Goal: Task Accomplishment & Management: Complete application form

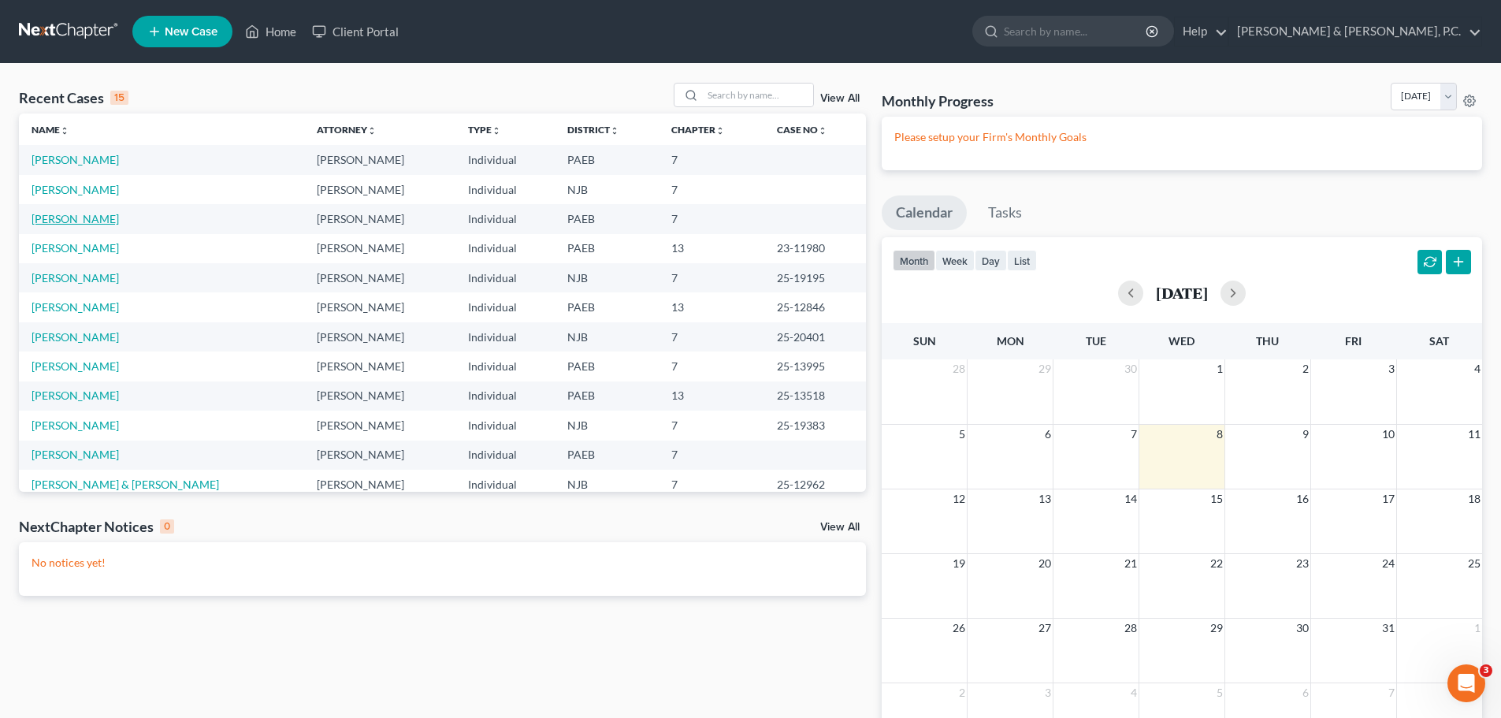
click at [76, 221] on link "[PERSON_NAME]" at bounding box center [75, 218] width 87 height 13
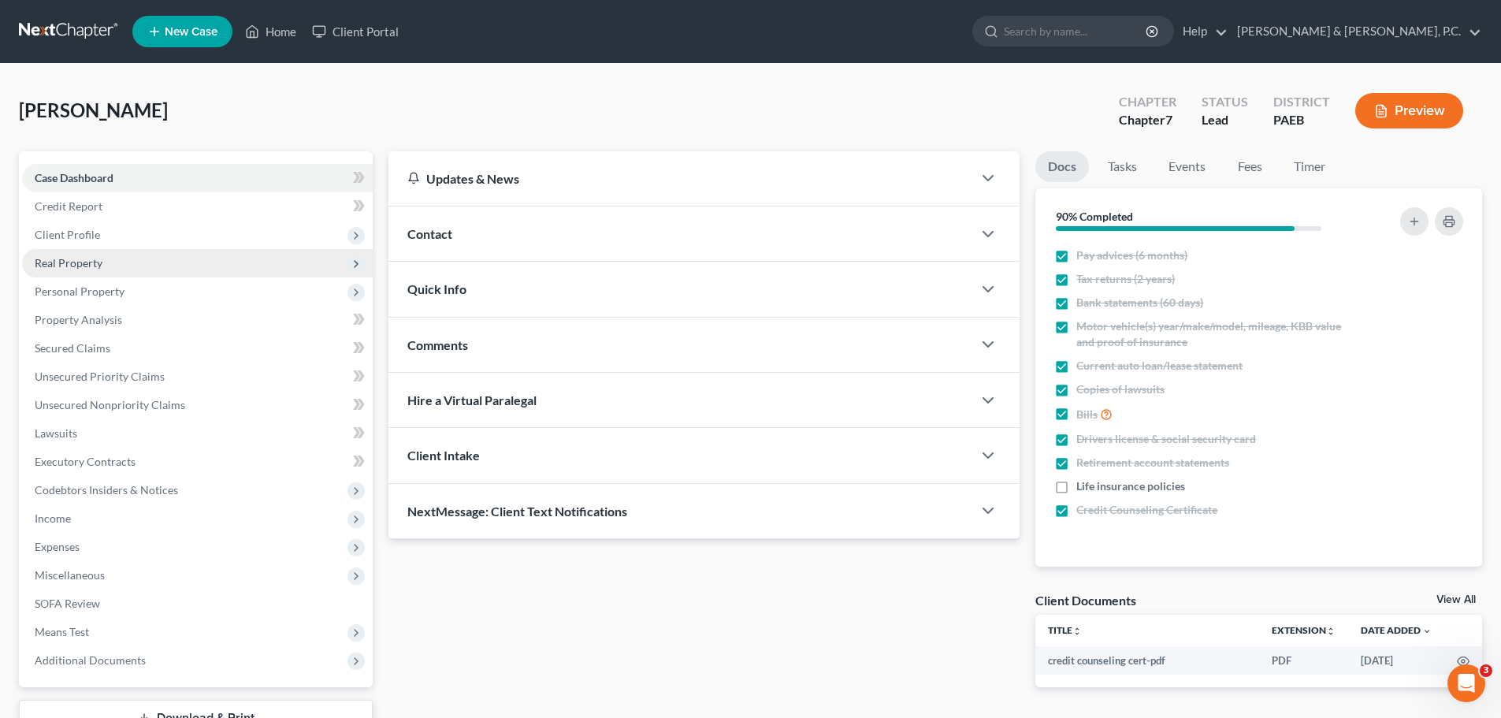
click at [86, 263] on span "Real Property" at bounding box center [69, 262] width 68 height 13
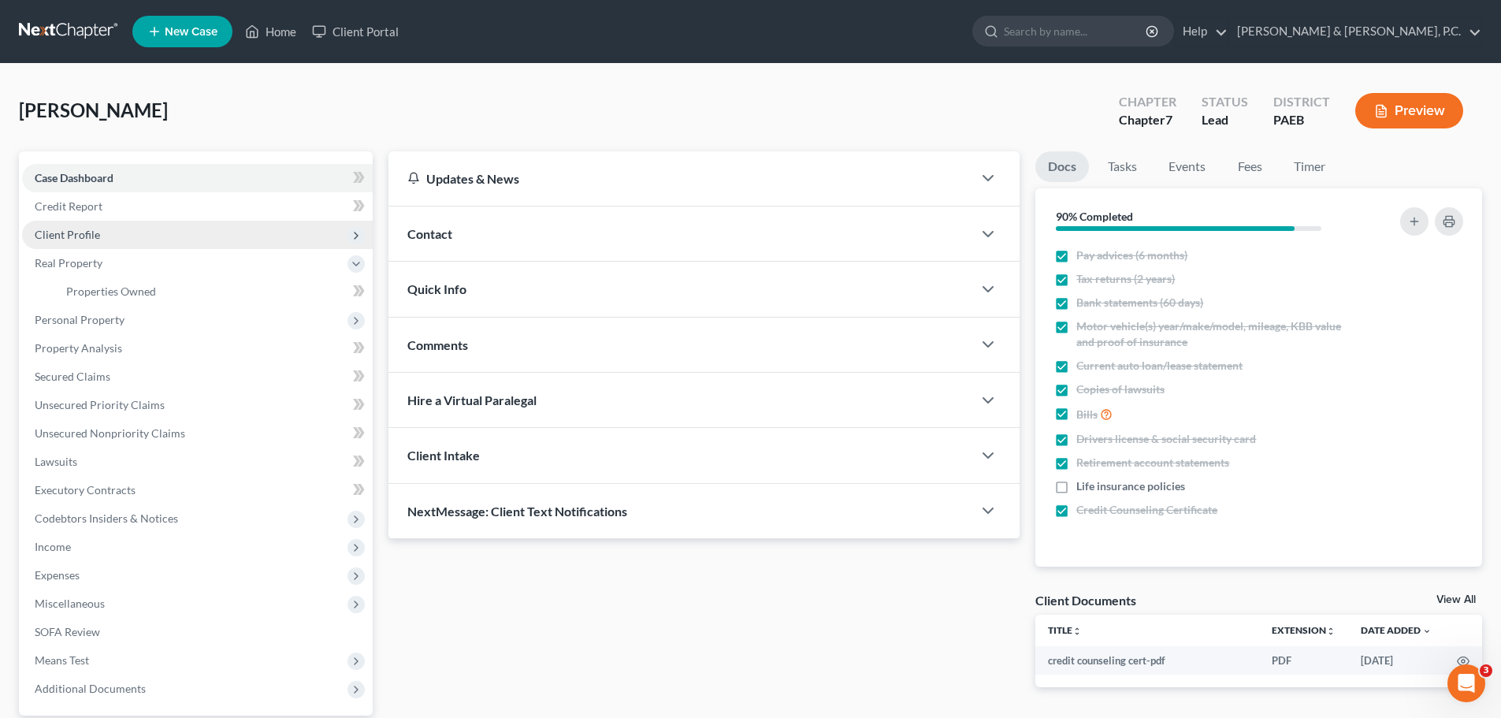
click at [98, 237] on span "Client Profile" at bounding box center [67, 234] width 65 height 13
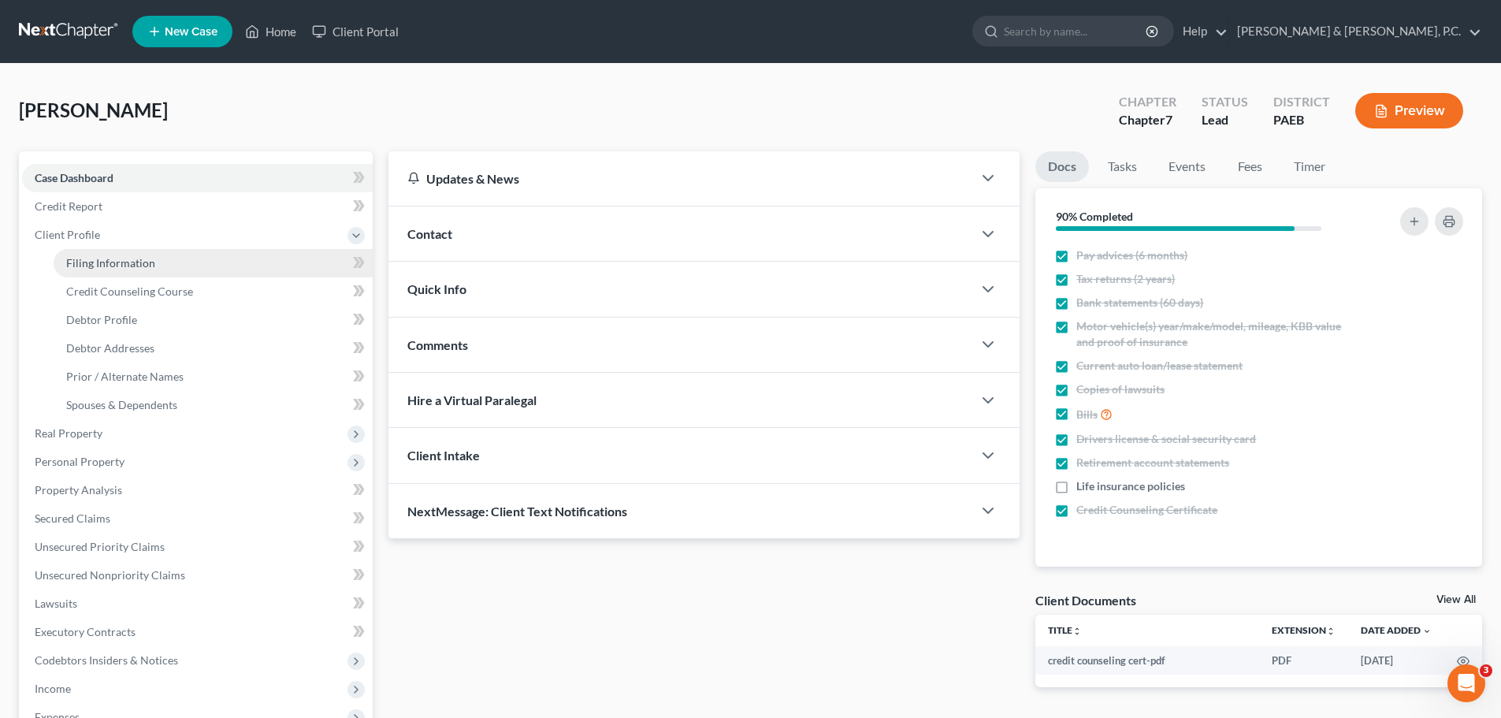
click at [128, 258] on span "Filing Information" at bounding box center [110, 262] width 89 height 13
select select "1"
select select "0"
select select "39"
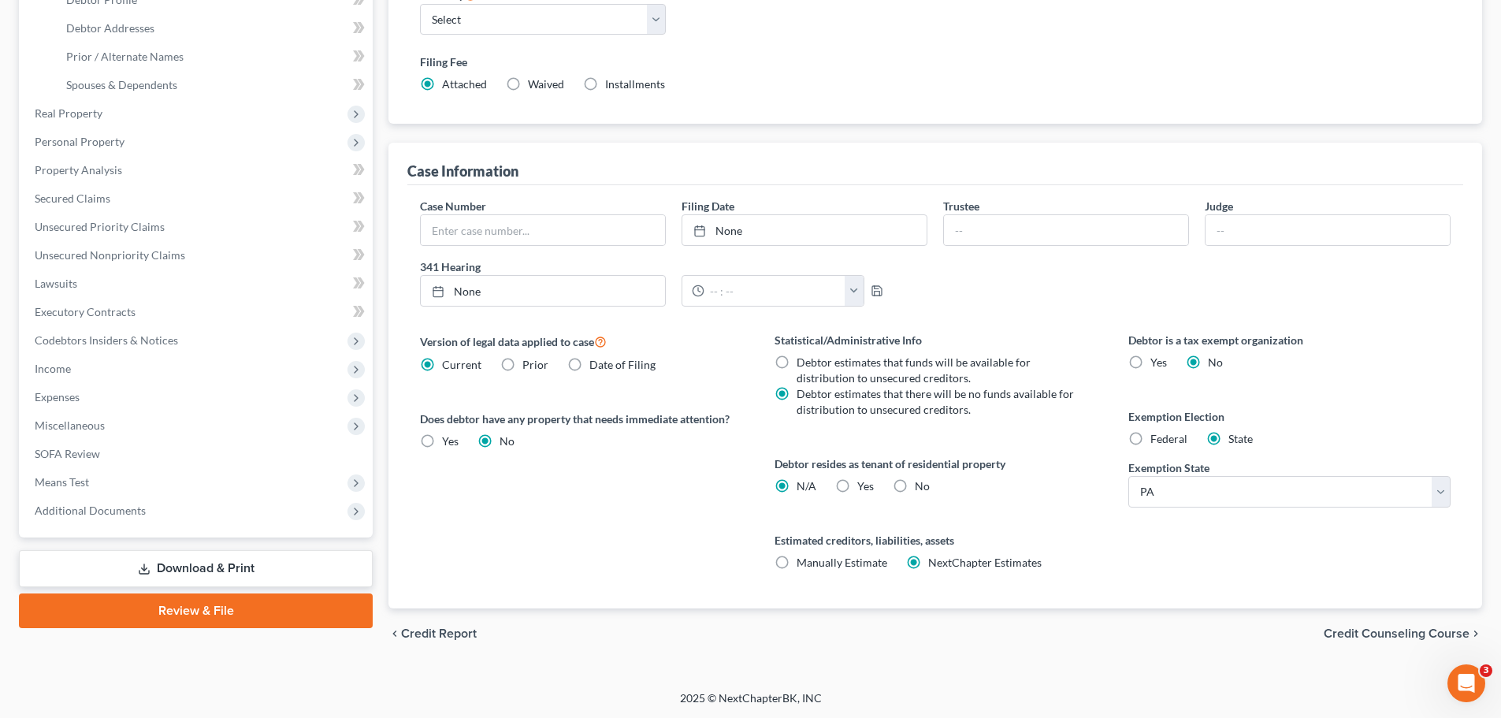
scroll to position [321, 0]
click at [1328, 627] on span "Credit Counseling Course" at bounding box center [1396, 632] width 146 height 13
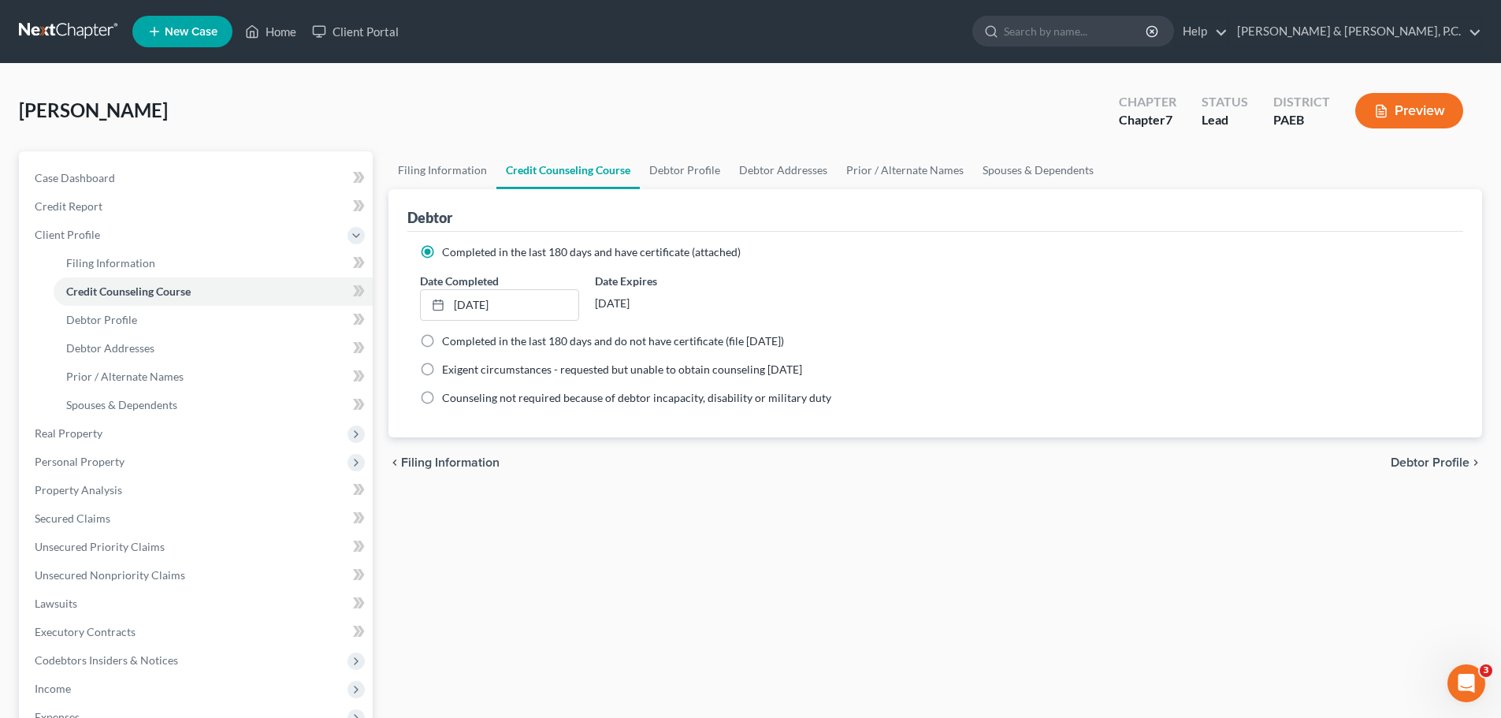
click at [1401, 463] on span "Debtor Profile" at bounding box center [1429, 462] width 79 height 13
select select "0"
select select "1"
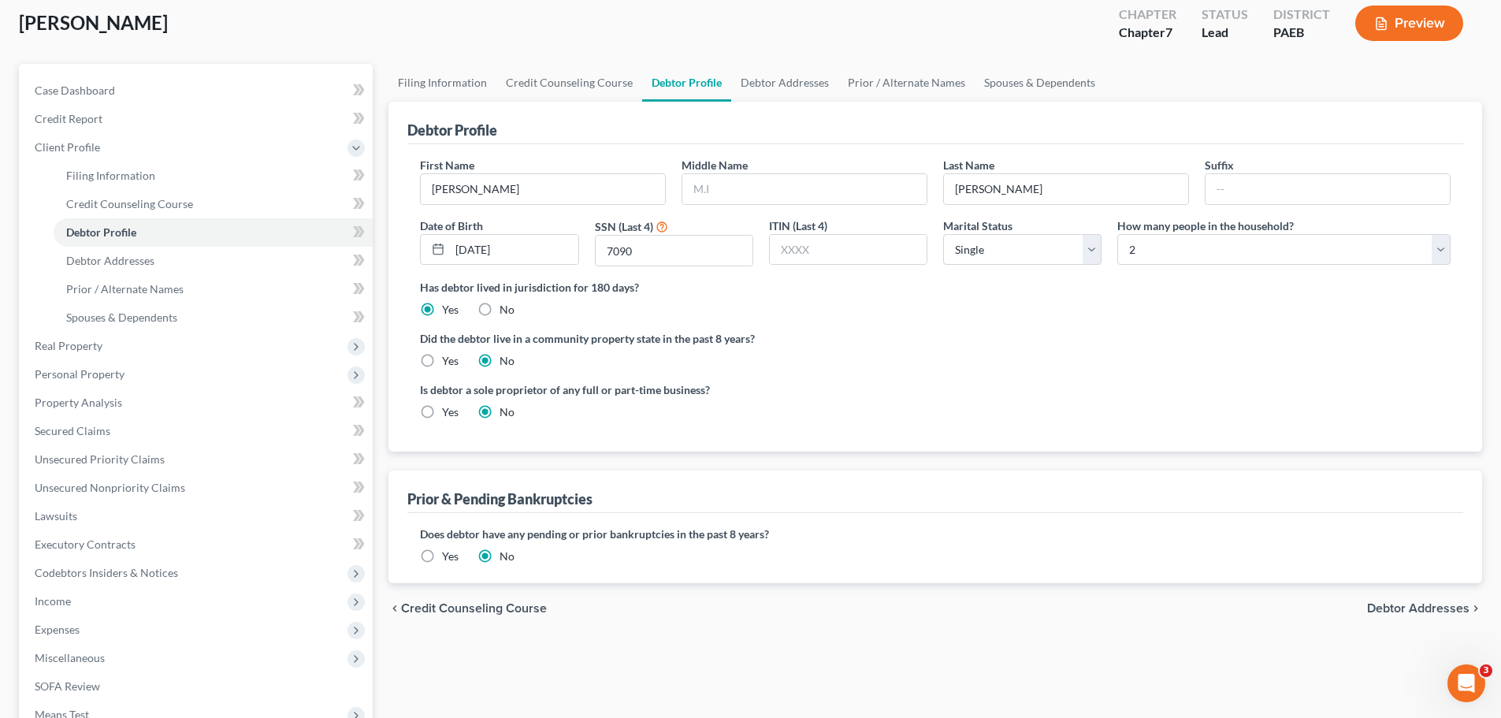
scroll to position [158, 0]
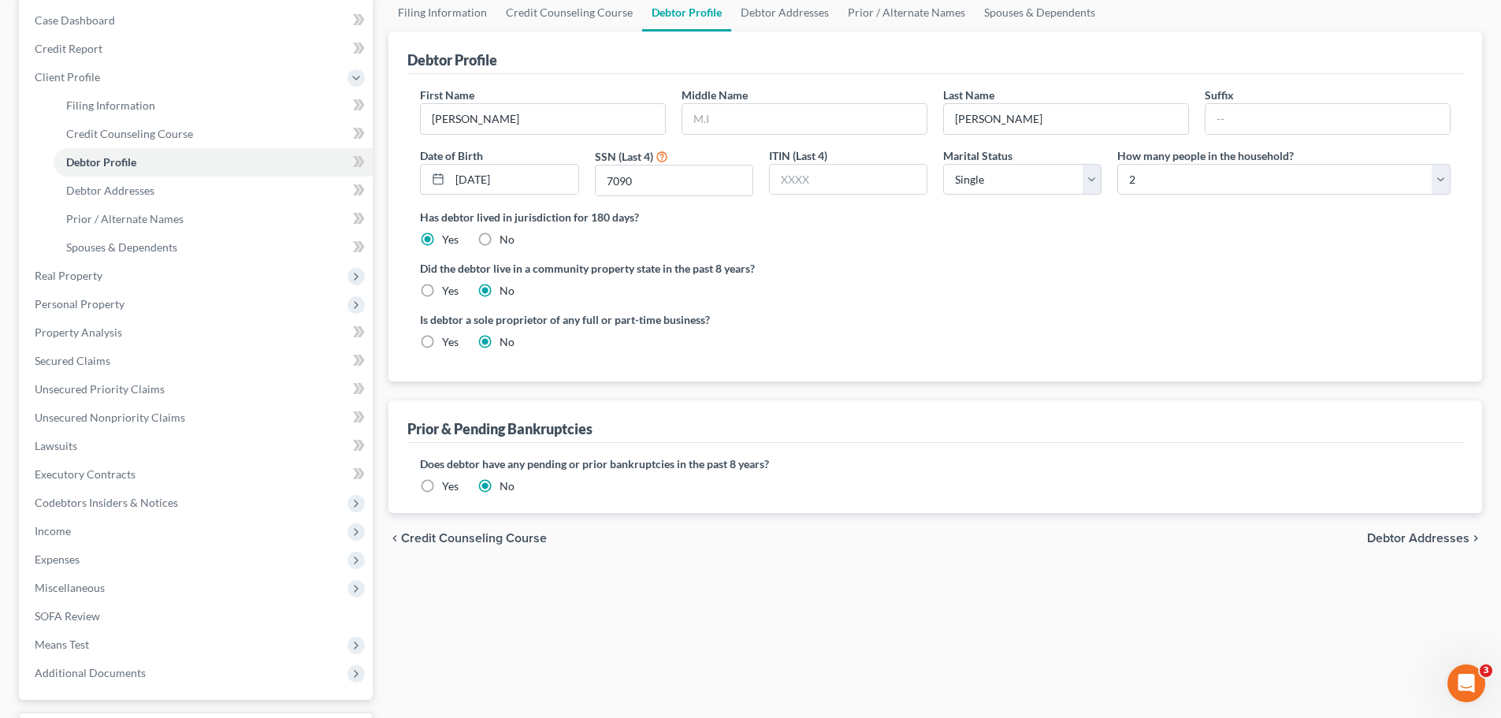
click at [442, 484] on label "Yes" at bounding box center [450, 486] width 17 height 16
click at [448, 484] on input "Yes" at bounding box center [453, 483] width 10 height 10
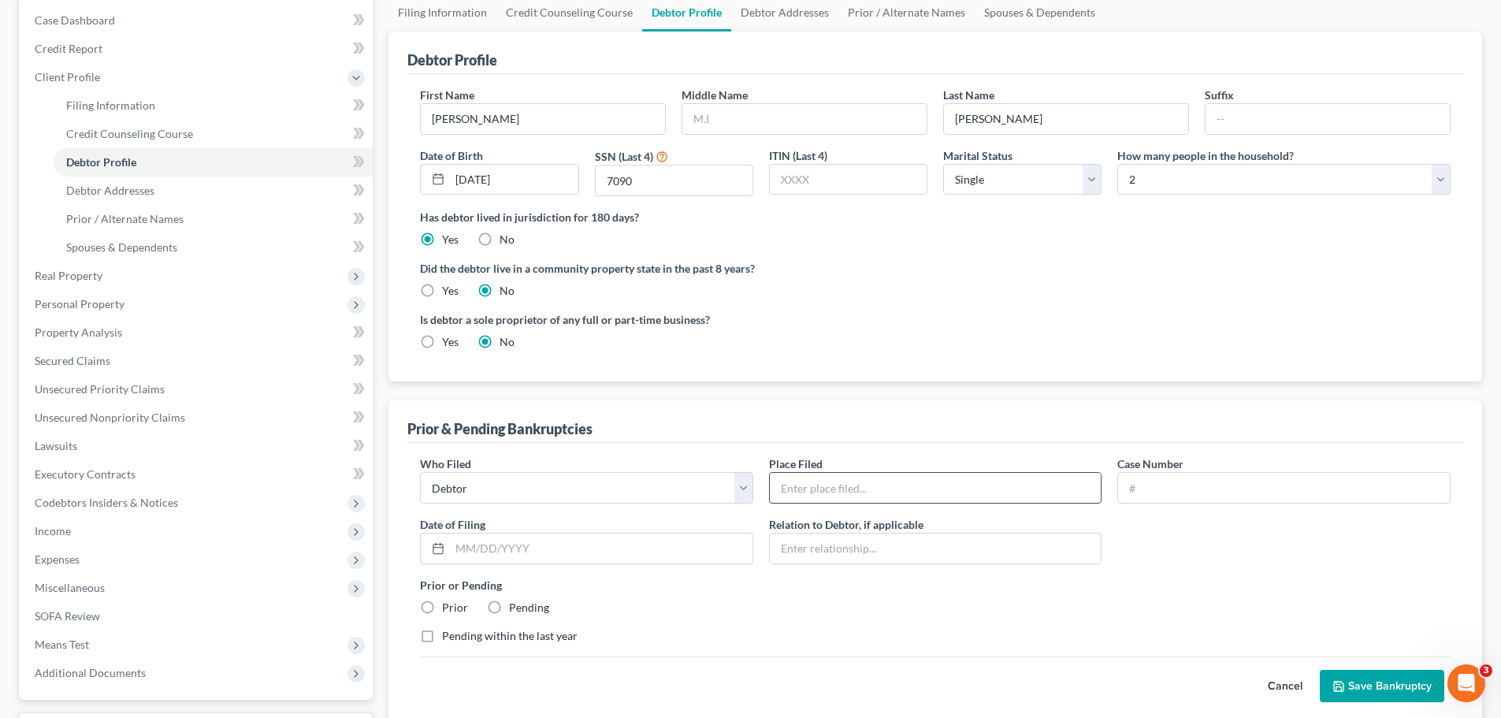
click at [847, 495] on input "text" at bounding box center [936, 488] width 332 height 30
type input "w"
type input "Eastern District of [US_STATE]"
click at [442, 607] on label "Prior" at bounding box center [455, 607] width 26 height 16
click at [448, 607] on input "Prior" at bounding box center [453, 604] width 10 height 10
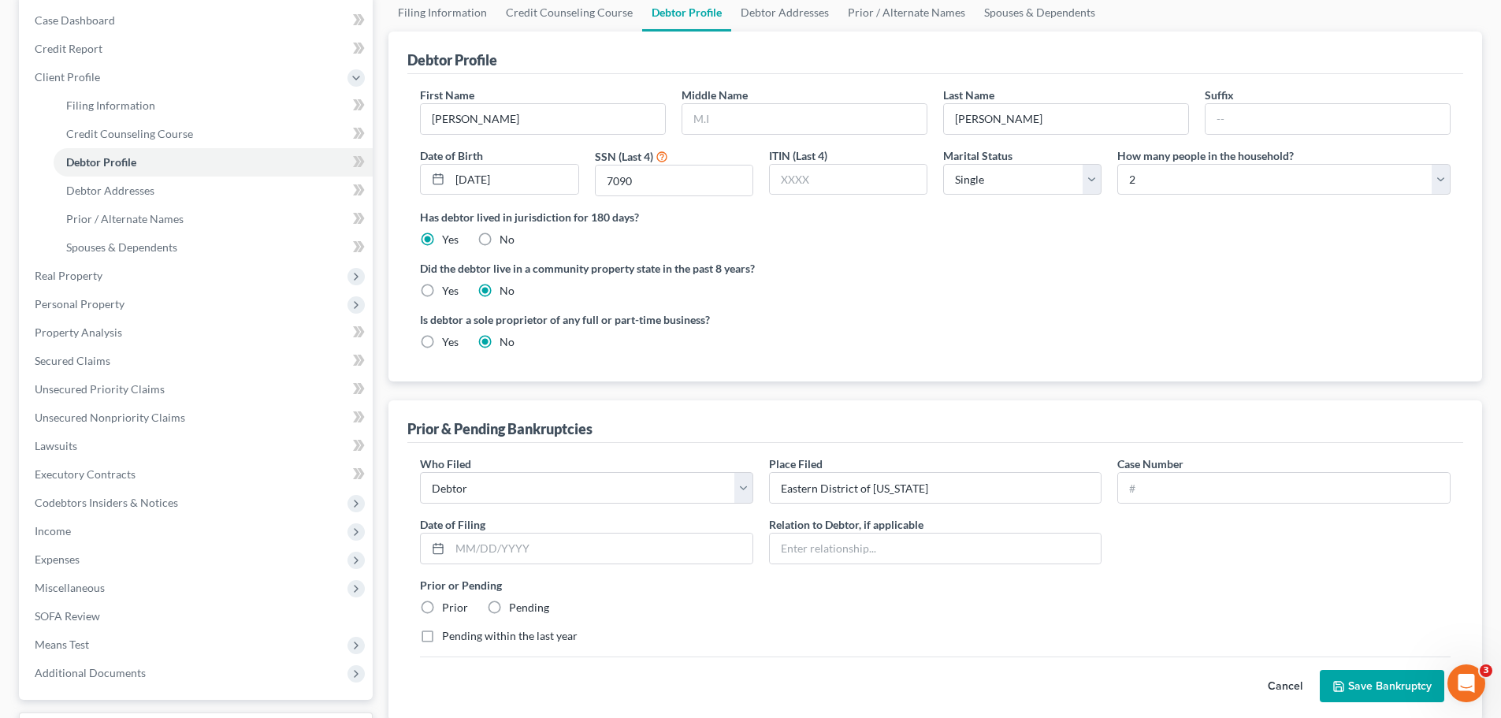
radio input "true"
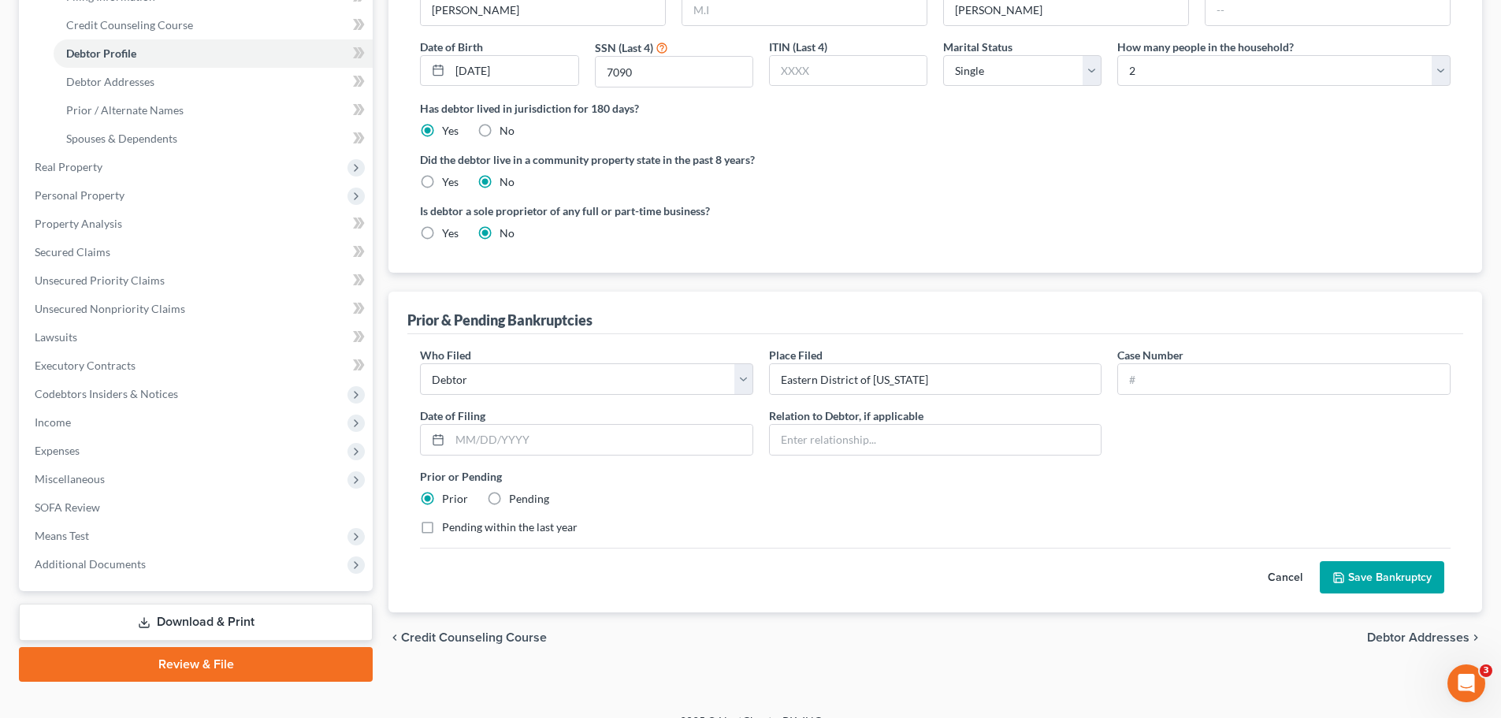
scroll to position [290, 0]
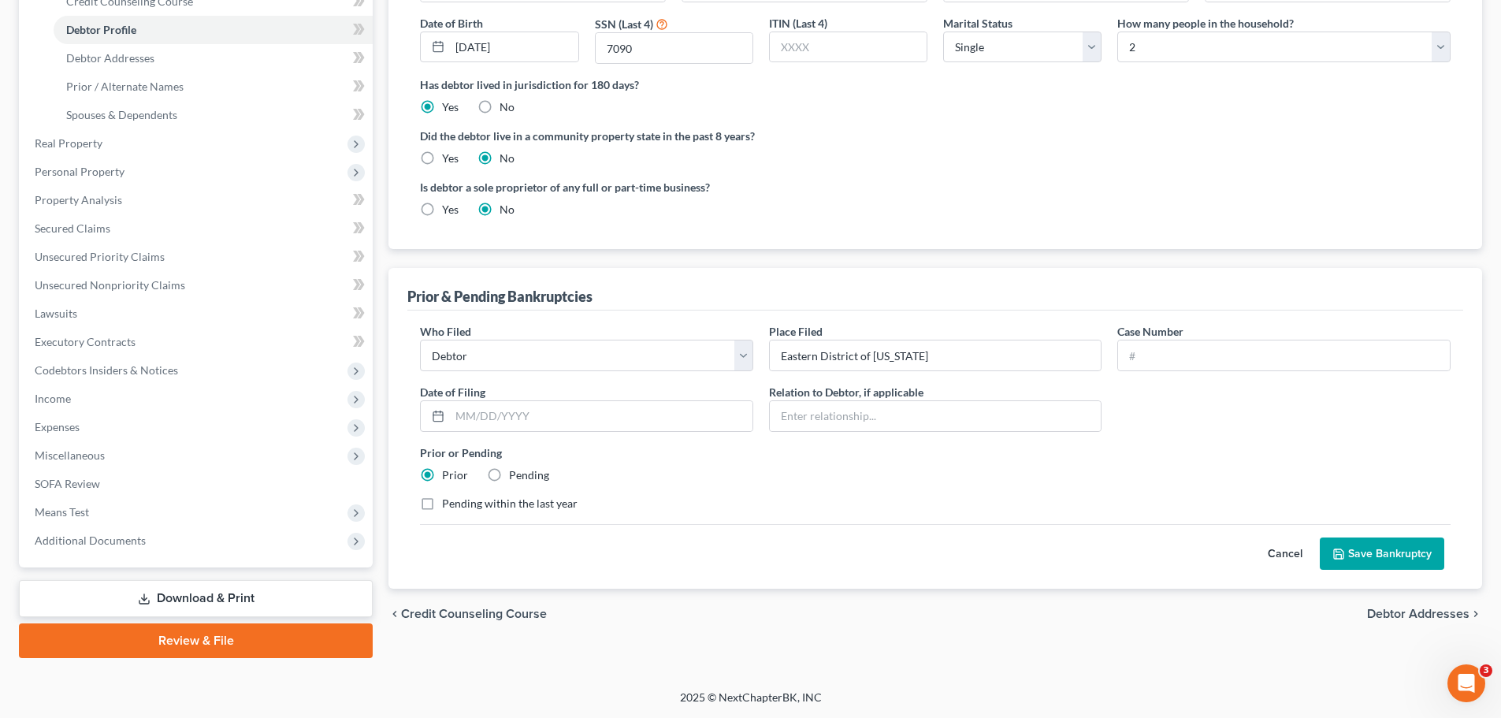
click at [1364, 545] on button "Save Bankruptcy" at bounding box center [1381, 553] width 124 height 33
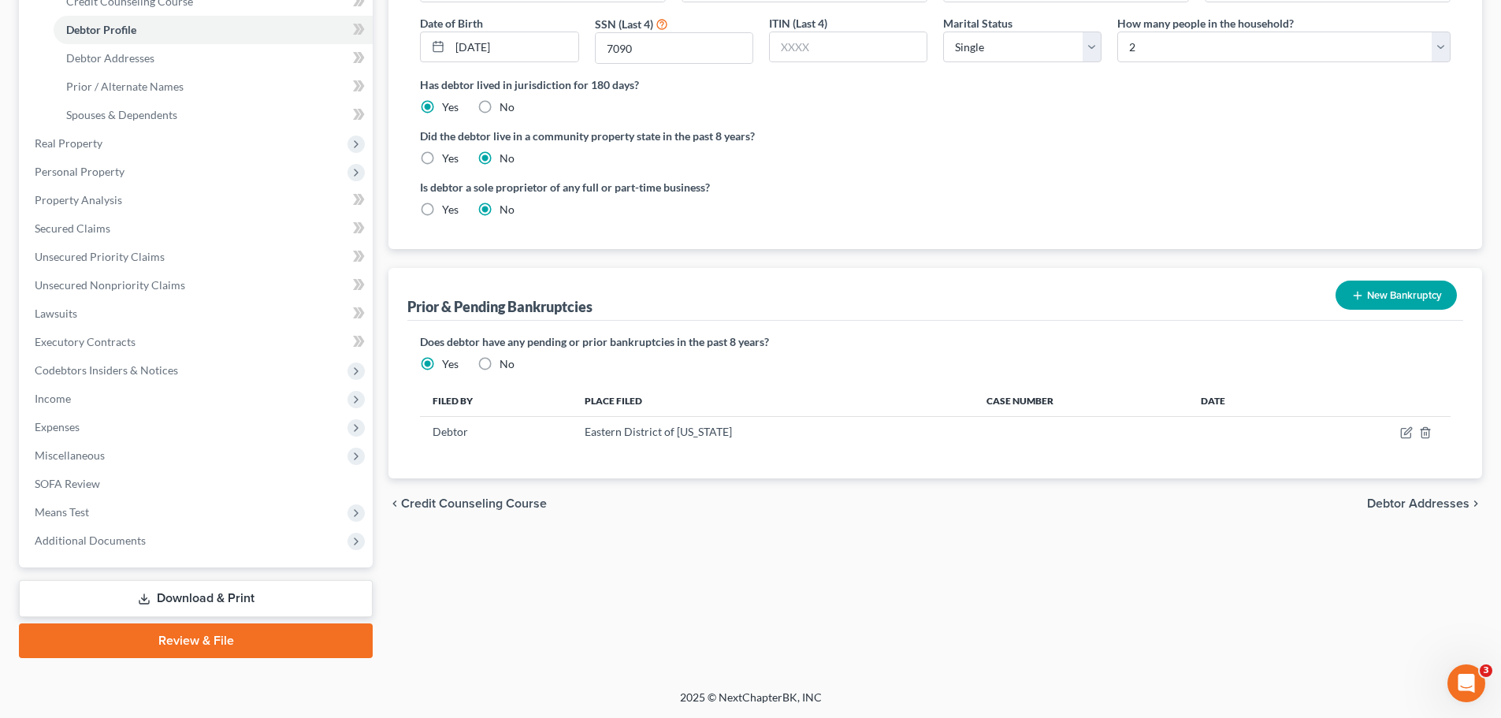
click at [1391, 504] on span "Debtor Addresses" at bounding box center [1418, 503] width 102 height 13
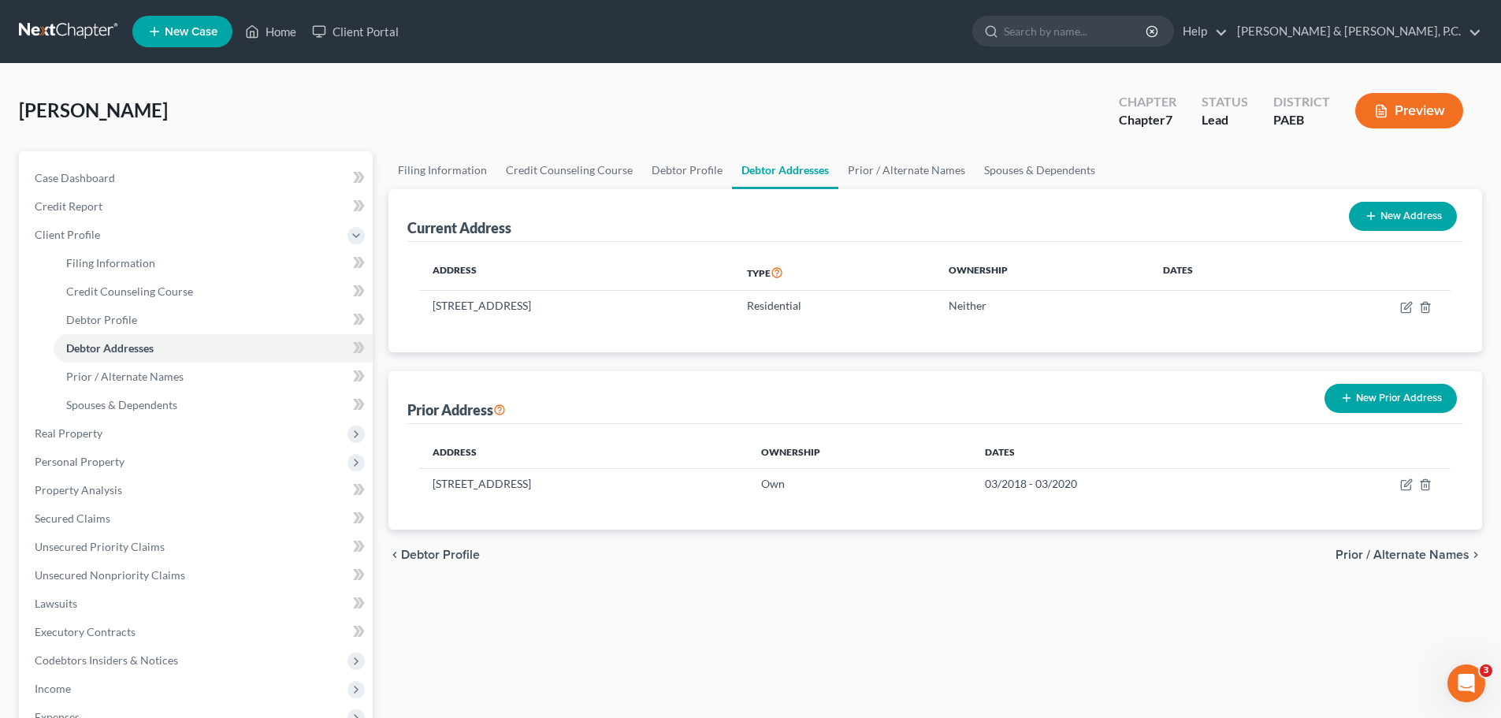
click at [1394, 551] on span "Prior / Alternate Names" at bounding box center [1402, 554] width 134 height 13
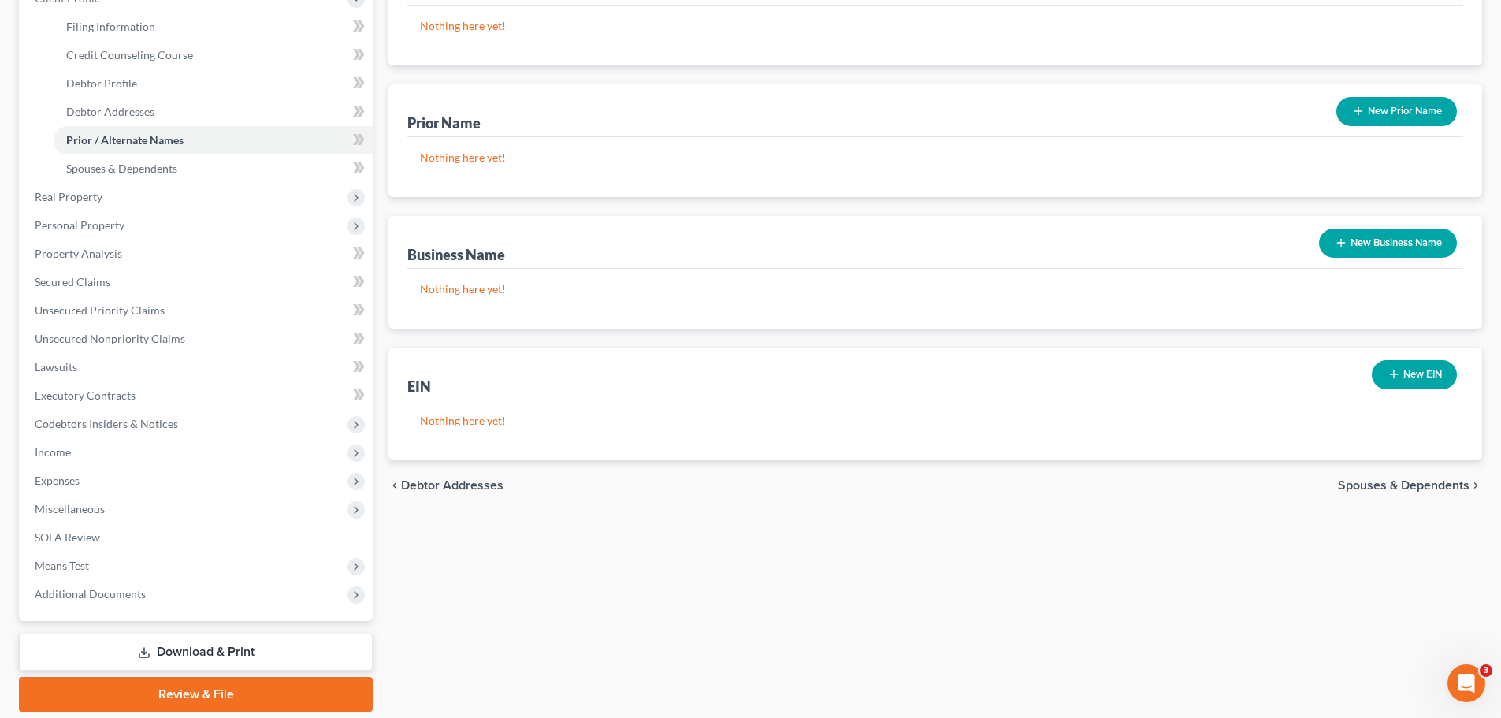
click at [1432, 487] on span "Spouses & Dependents" at bounding box center [1404, 485] width 132 height 13
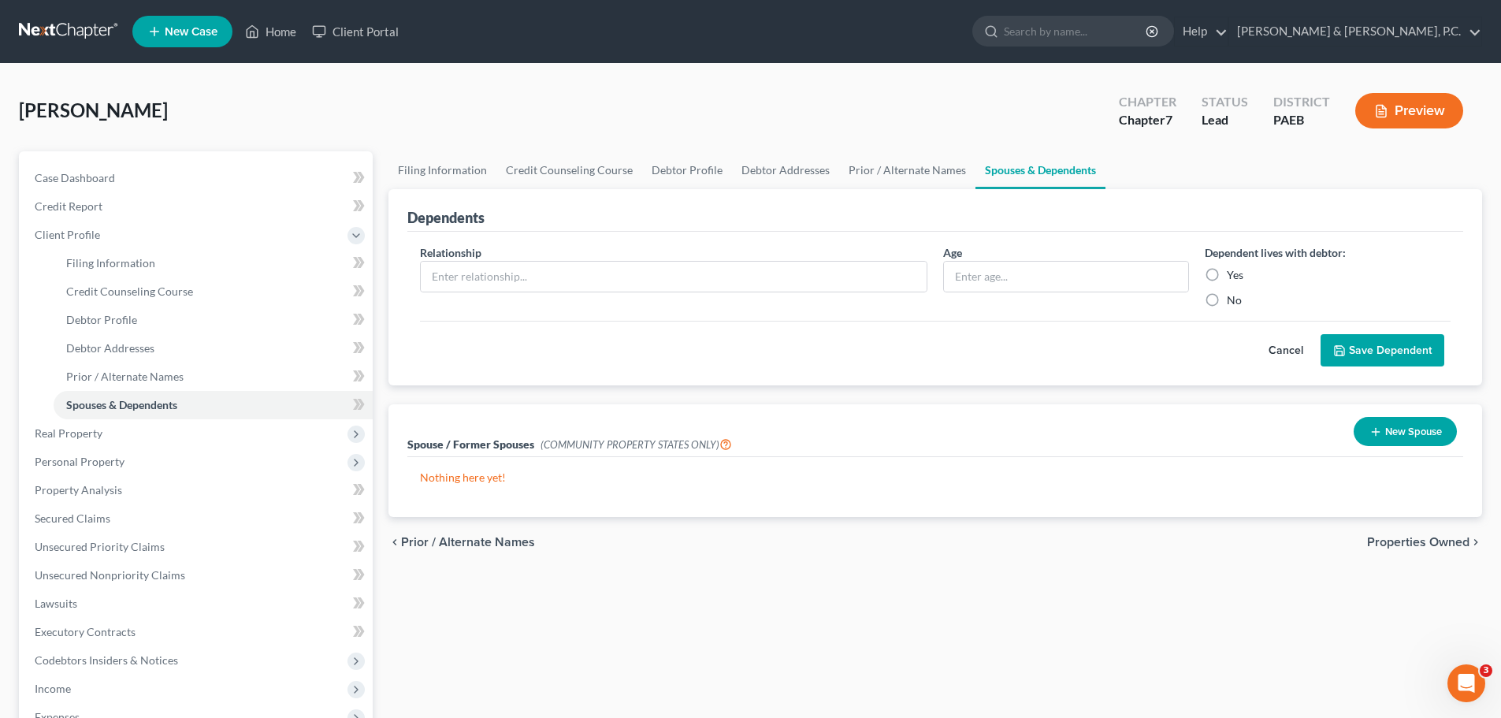
click at [1393, 536] on span "Properties Owned" at bounding box center [1418, 542] width 102 height 13
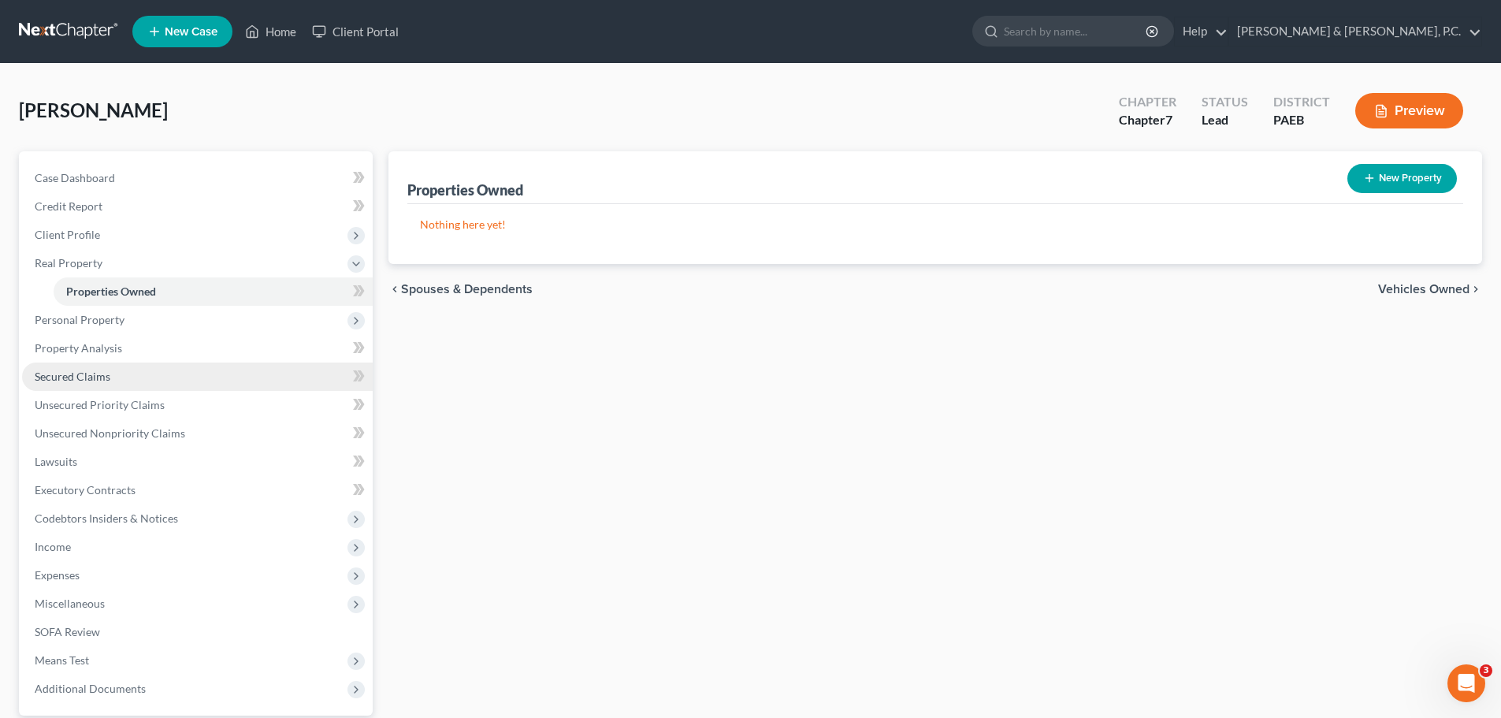
click at [69, 377] on span "Secured Claims" at bounding box center [73, 375] width 76 height 13
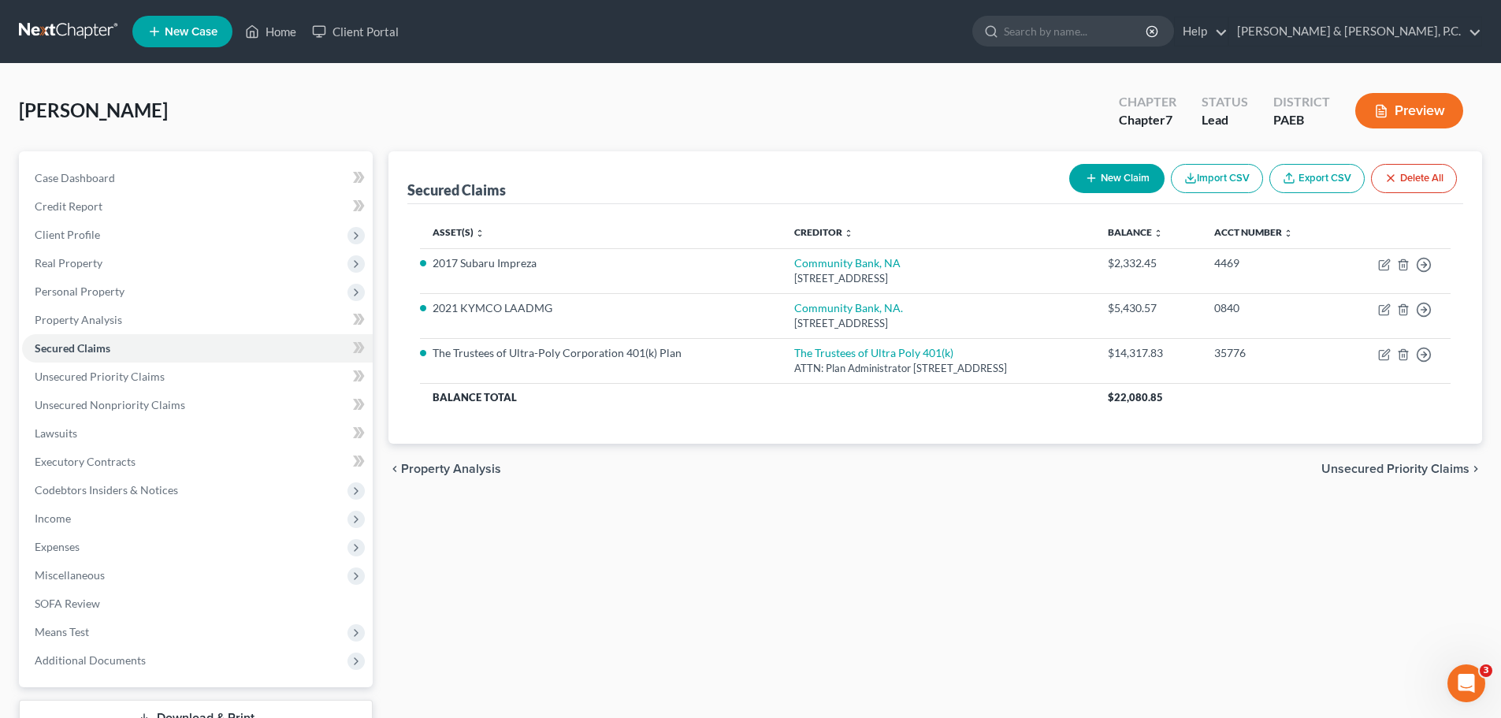
click at [1356, 470] on span "Unsecured Priority Claims" at bounding box center [1395, 468] width 148 height 13
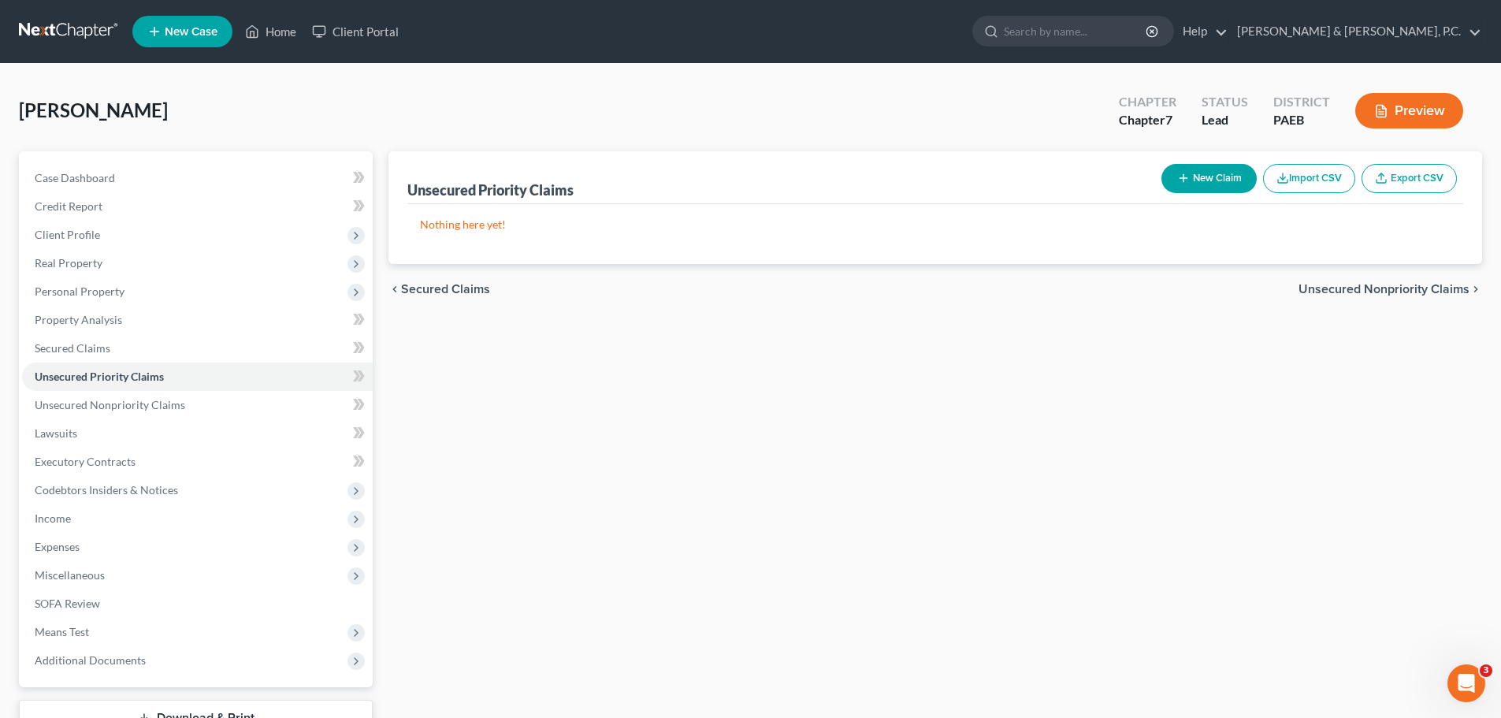
click at [1389, 292] on span "Unsecured Nonpriority Claims" at bounding box center [1383, 289] width 171 height 13
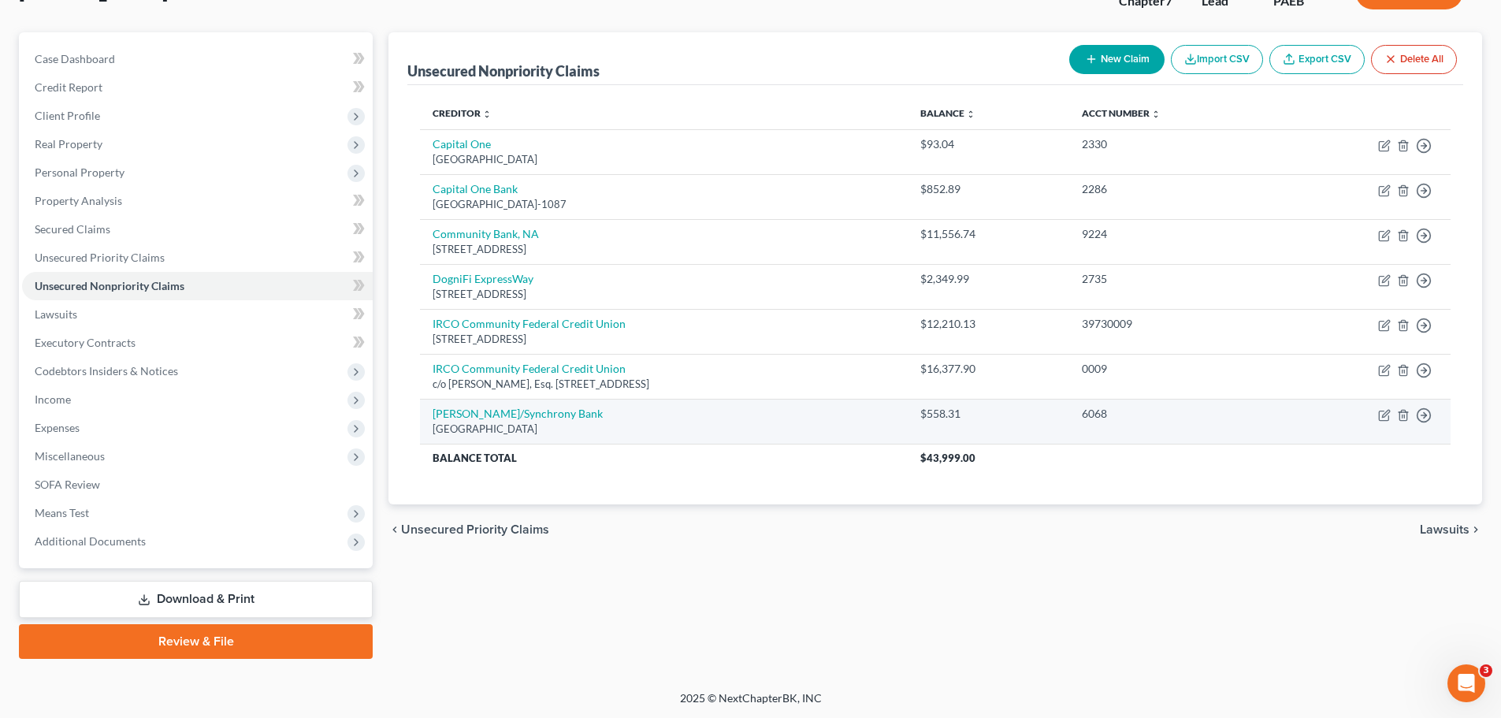
scroll to position [120, 0]
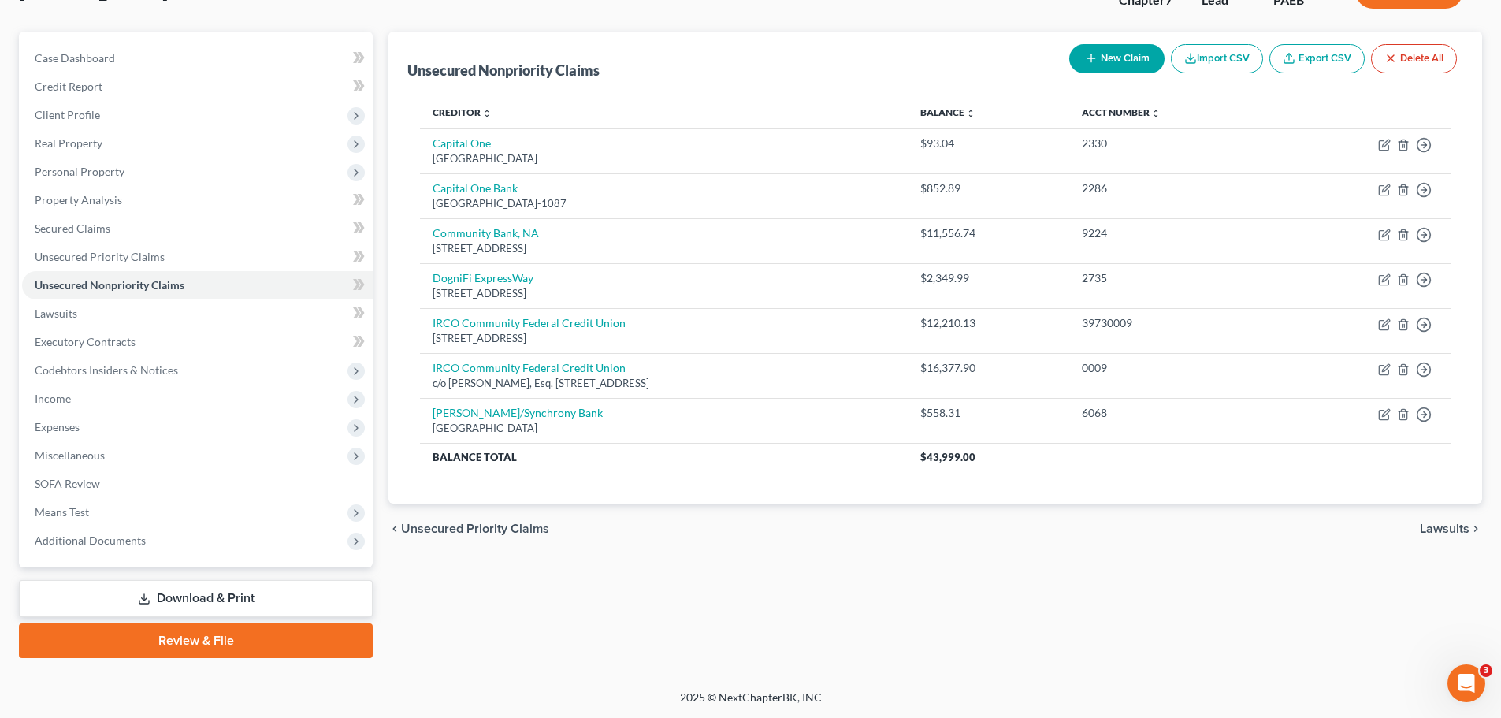
click at [1456, 530] on span "Lawsuits" at bounding box center [1445, 528] width 50 height 13
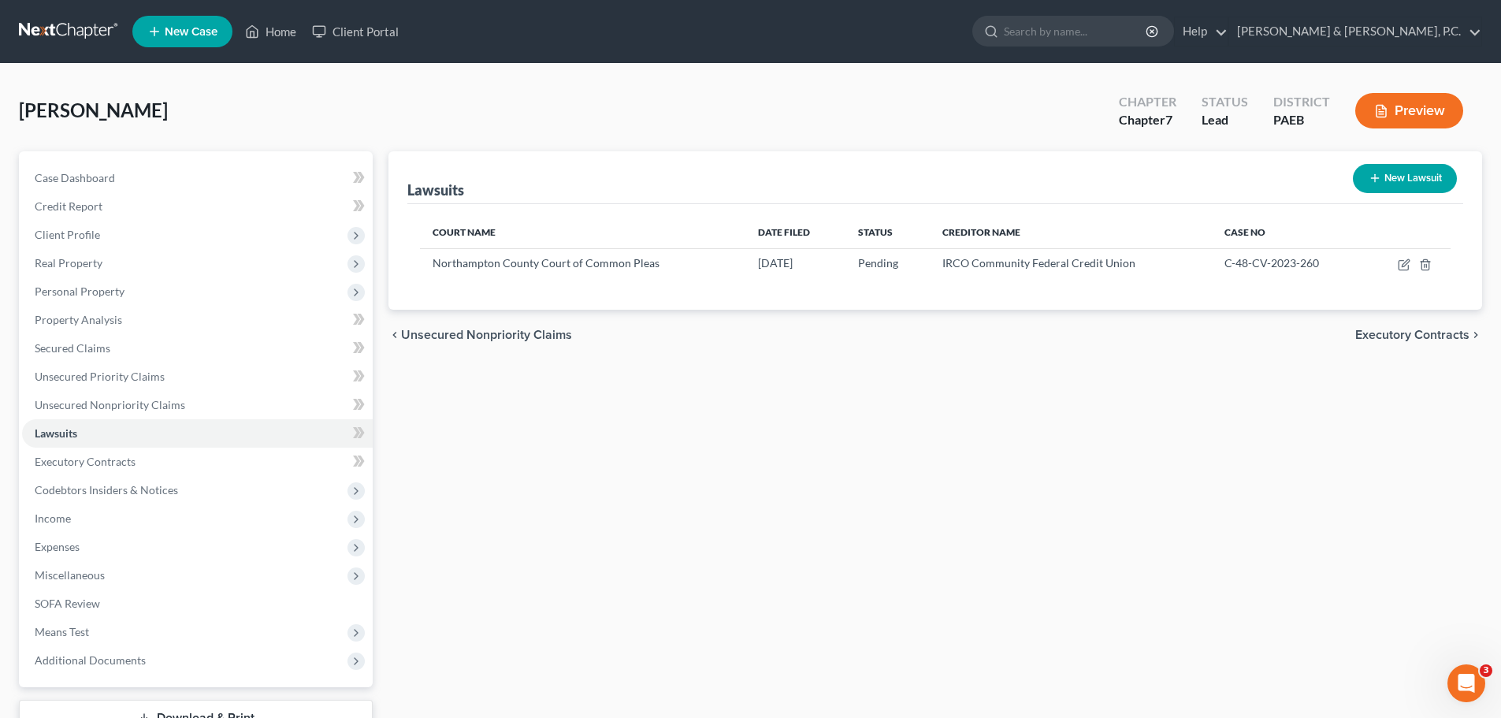
click at [1426, 336] on span "Executory Contracts" at bounding box center [1412, 334] width 114 height 13
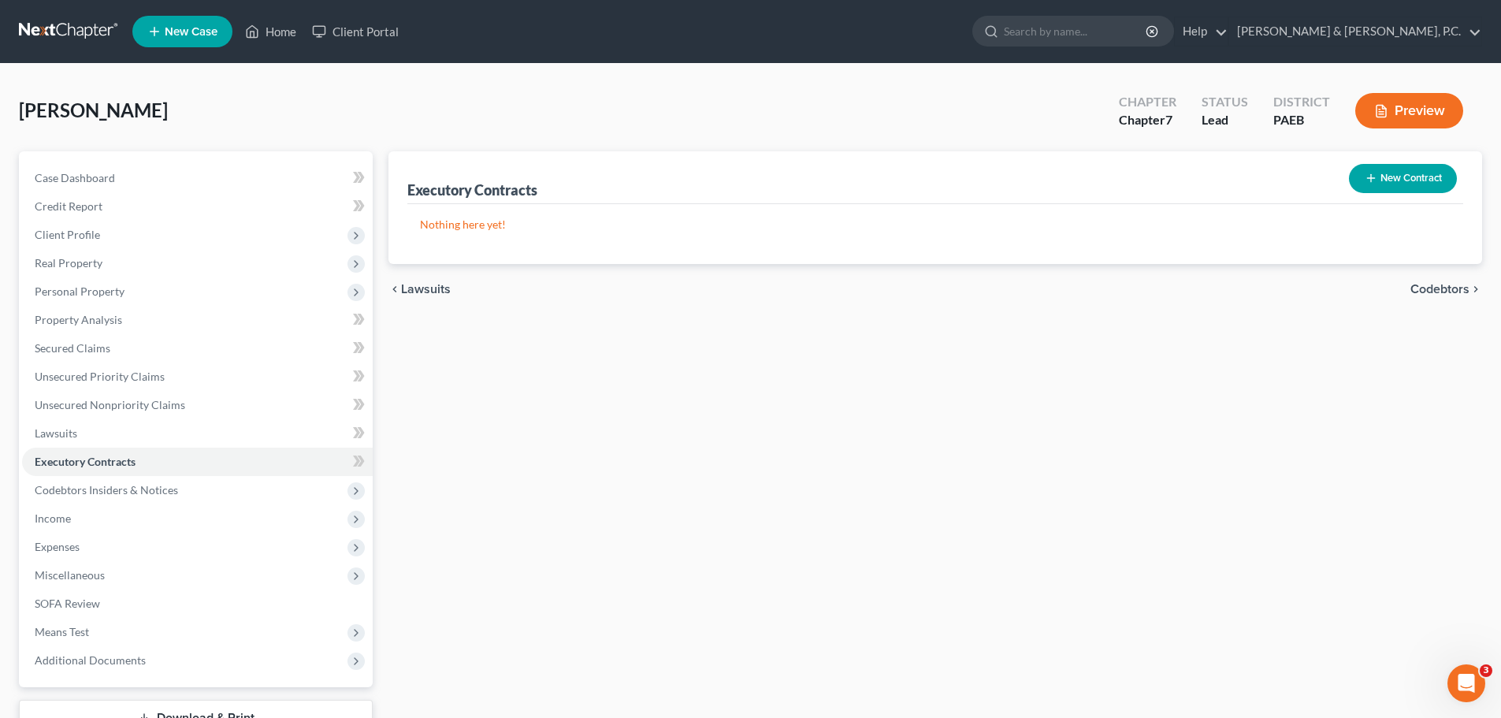
click at [1412, 289] on span "Codebtors" at bounding box center [1439, 289] width 59 height 13
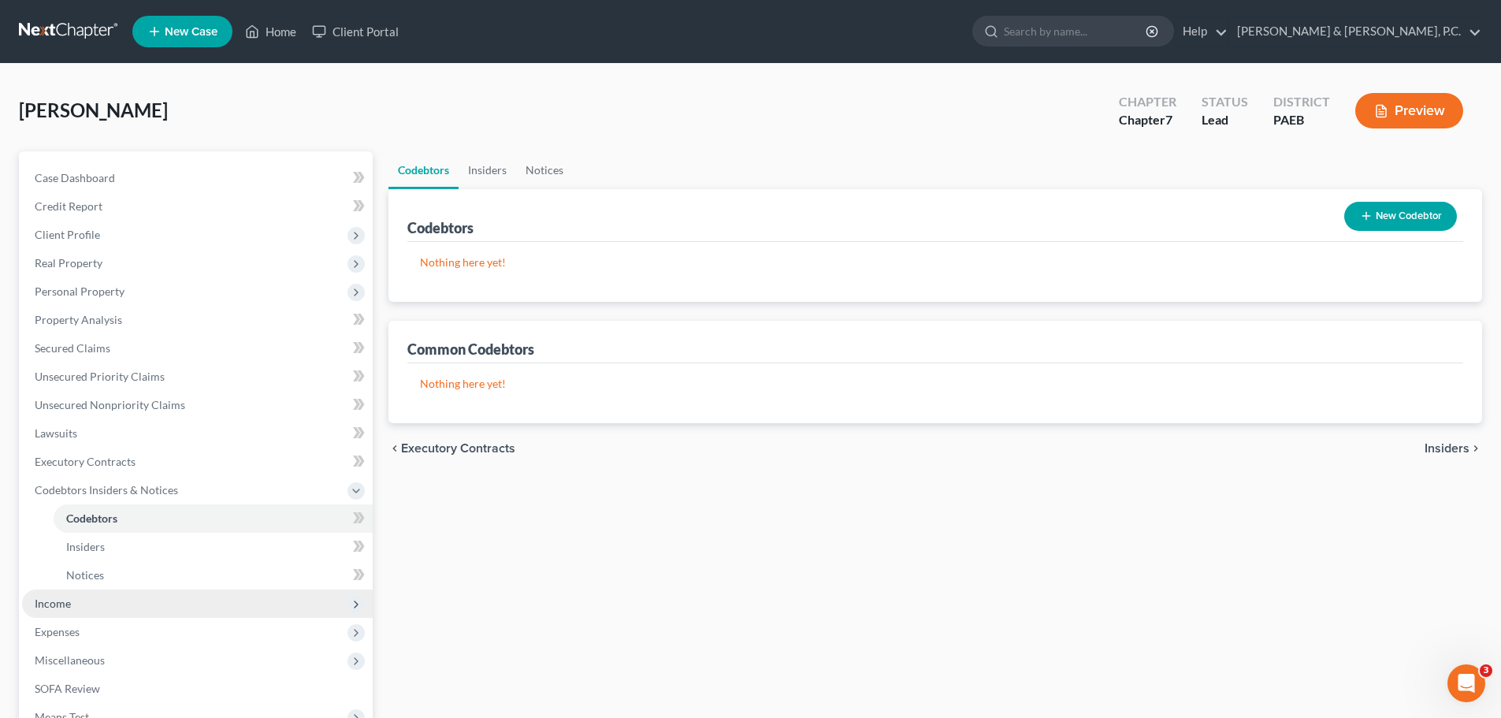
click at [107, 606] on span "Income" at bounding box center [197, 603] width 351 height 28
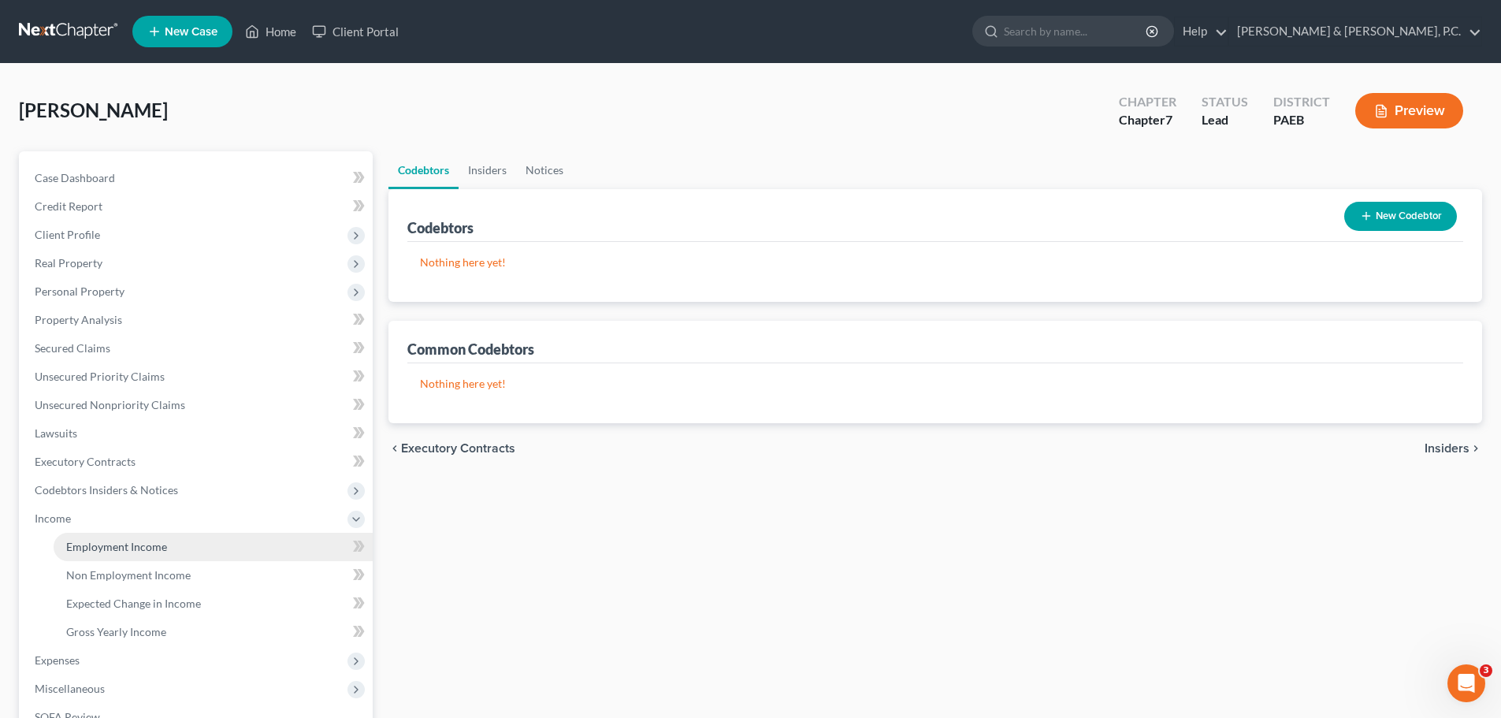
click at [113, 543] on span "Employment Income" at bounding box center [116, 546] width 101 height 13
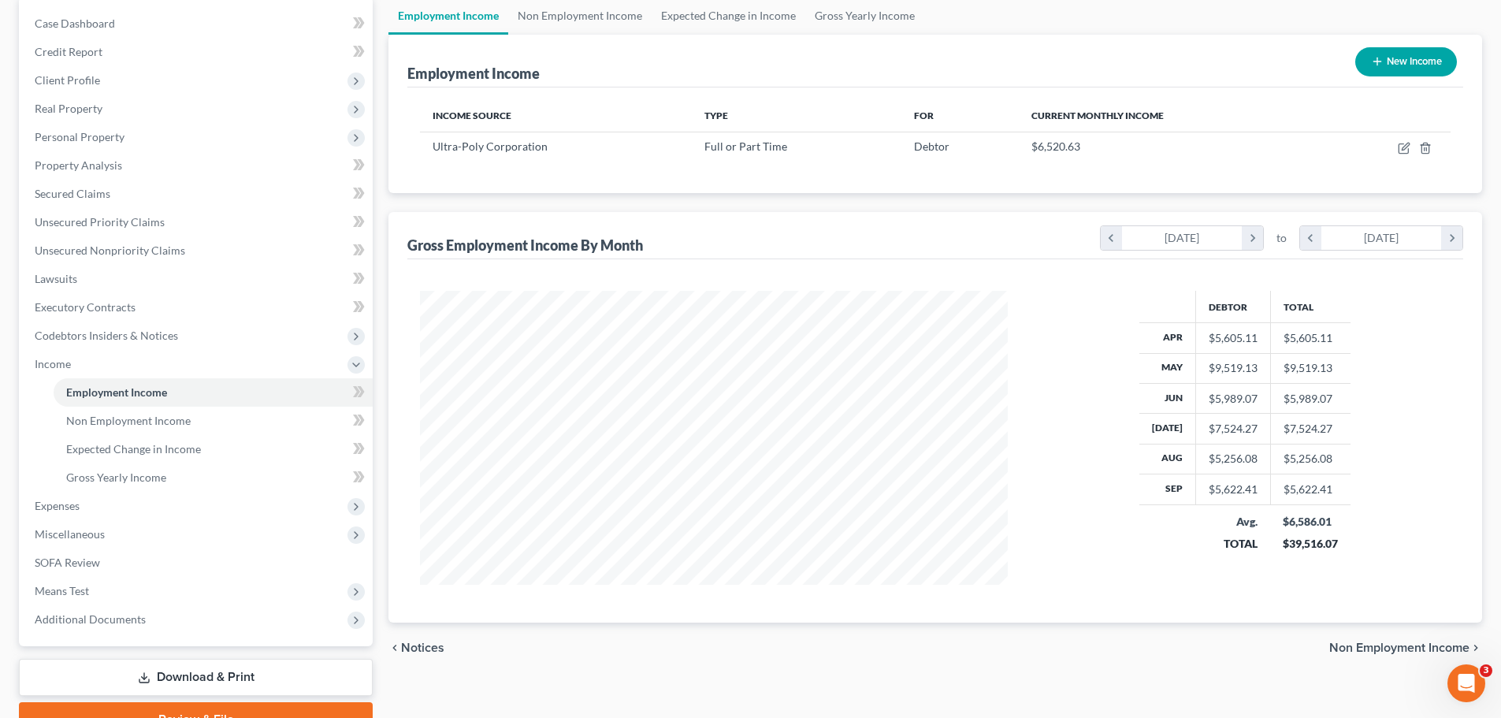
scroll to position [233, 0]
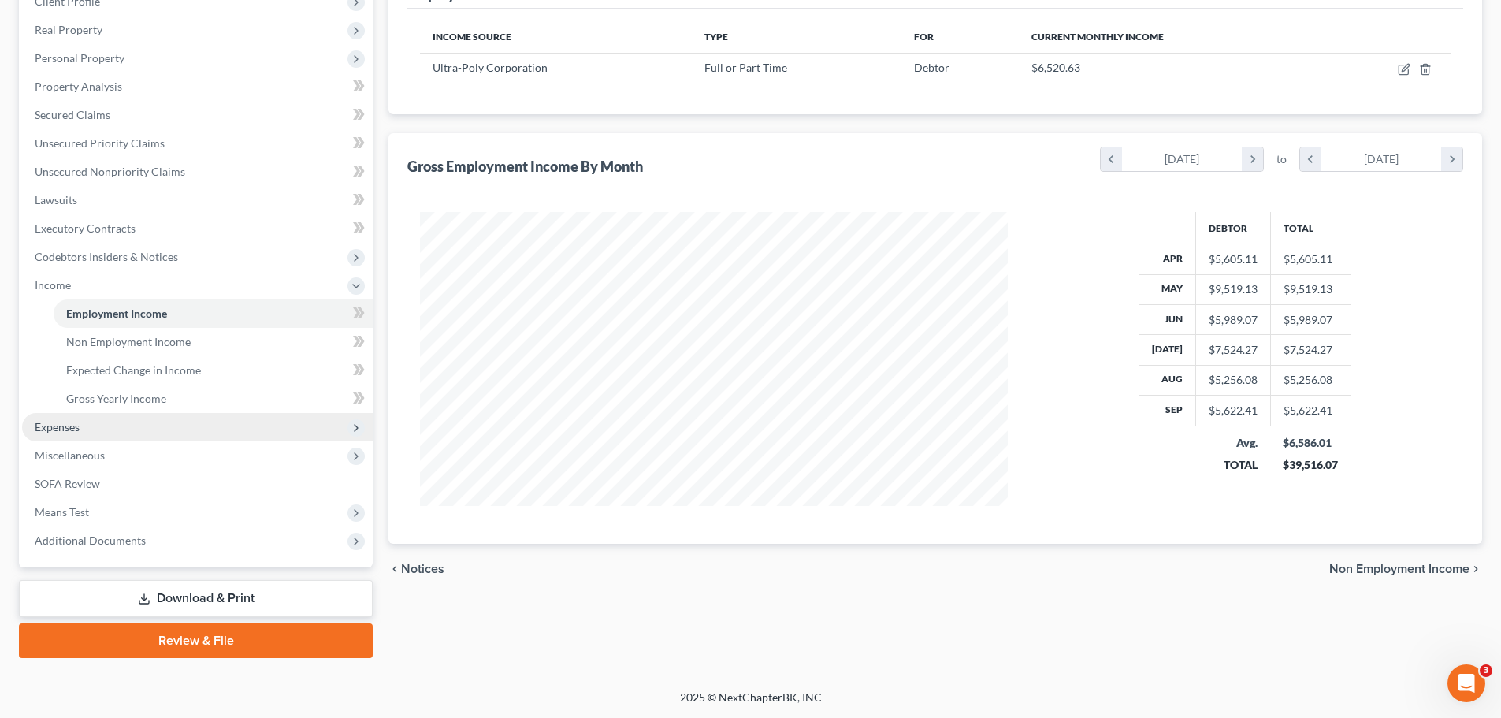
click at [128, 419] on span "Expenses" at bounding box center [197, 427] width 351 height 28
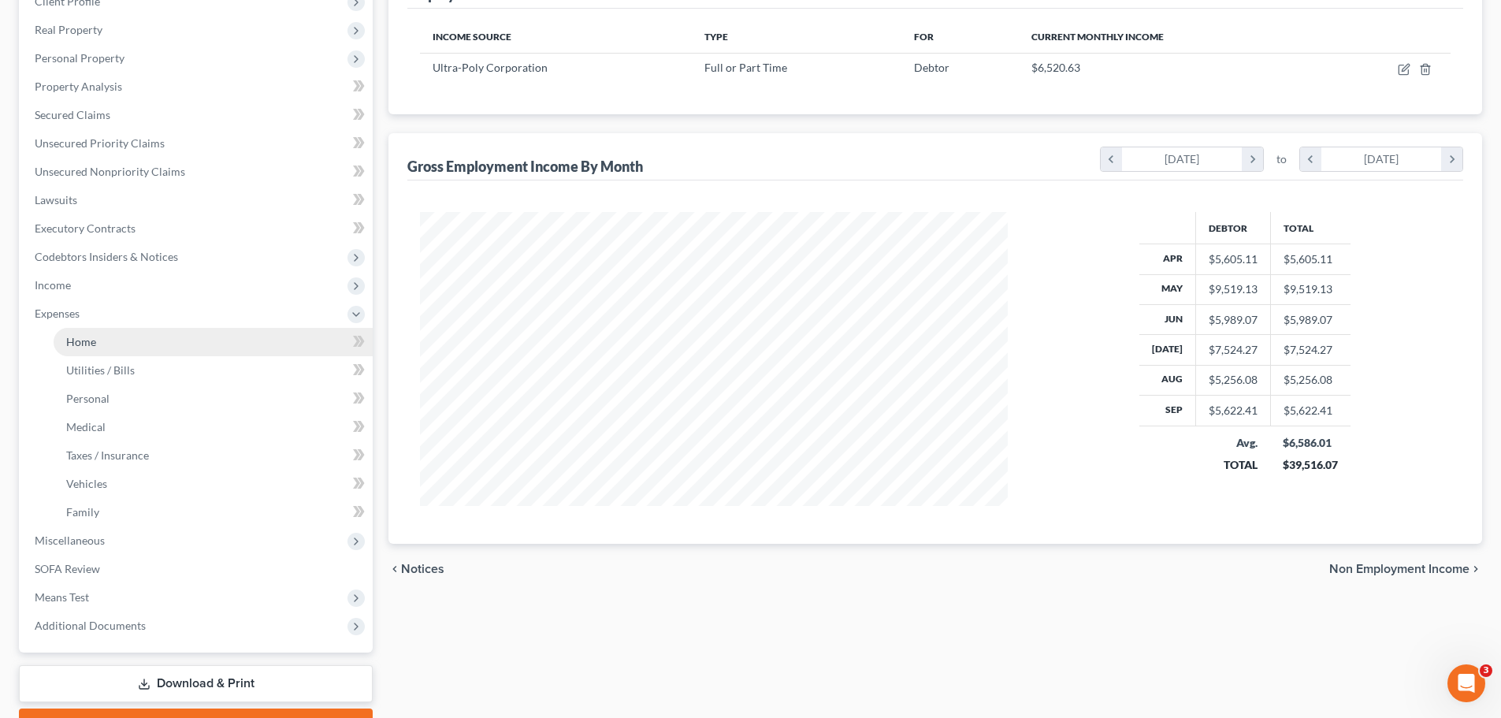
click at [104, 345] on link "Home" at bounding box center [213, 342] width 319 height 28
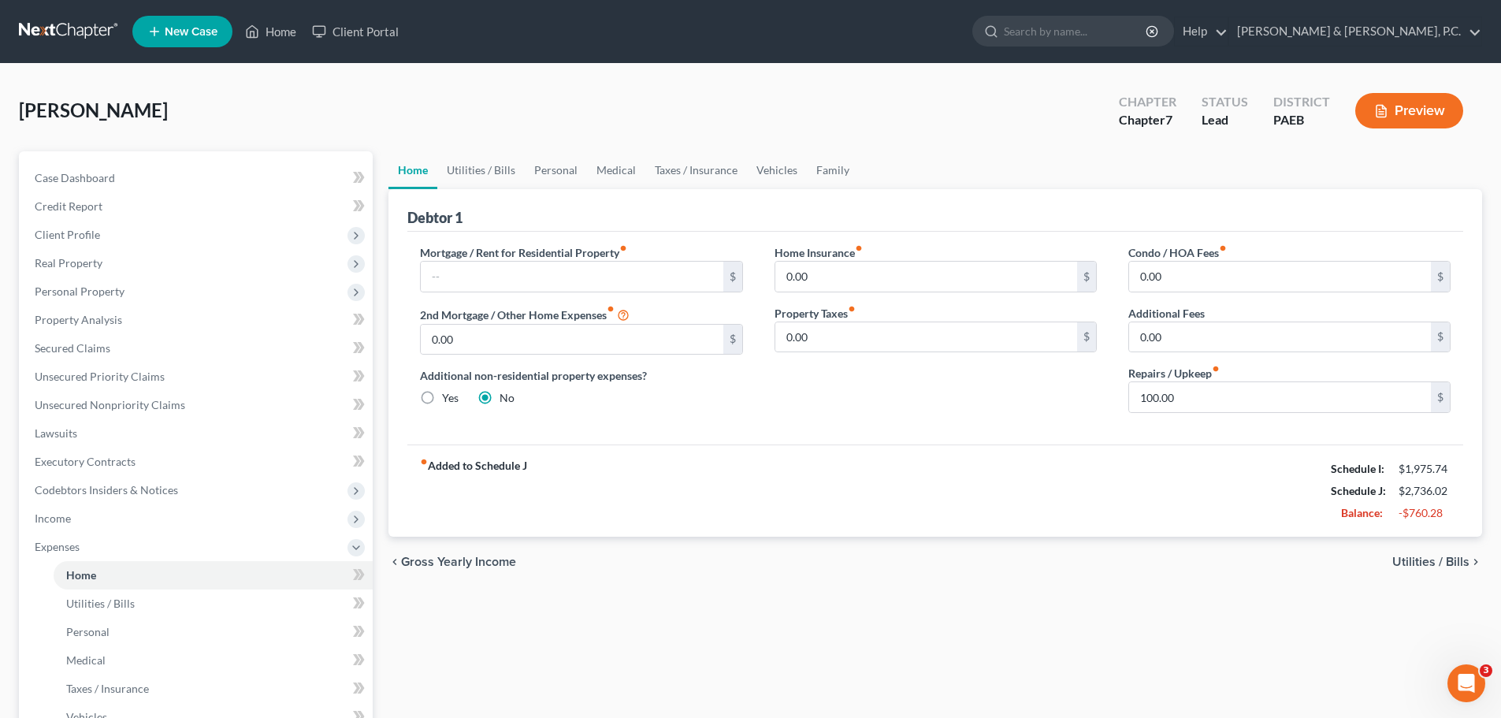
click at [1437, 556] on span "Utilities / Bills" at bounding box center [1430, 561] width 77 height 13
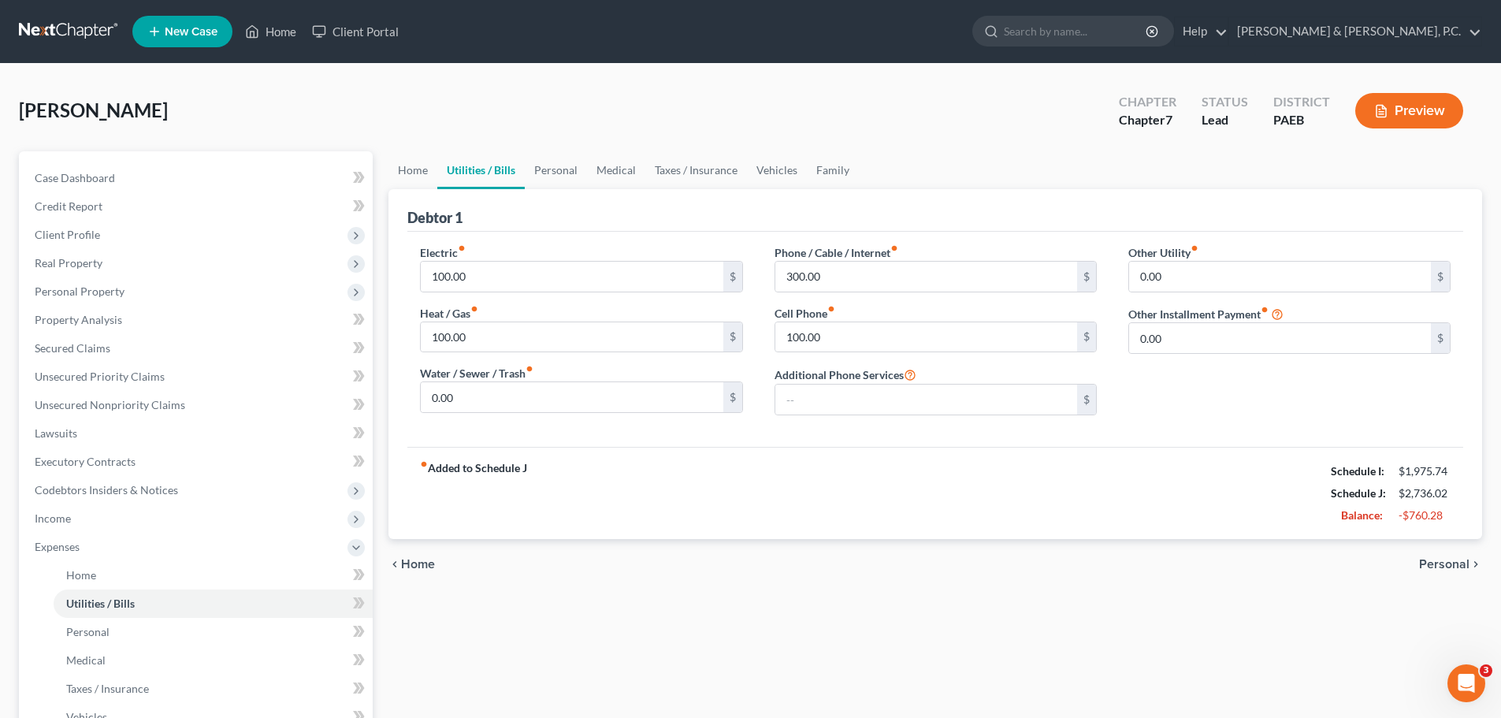
click at [1444, 562] on span "Personal" at bounding box center [1444, 564] width 50 height 13
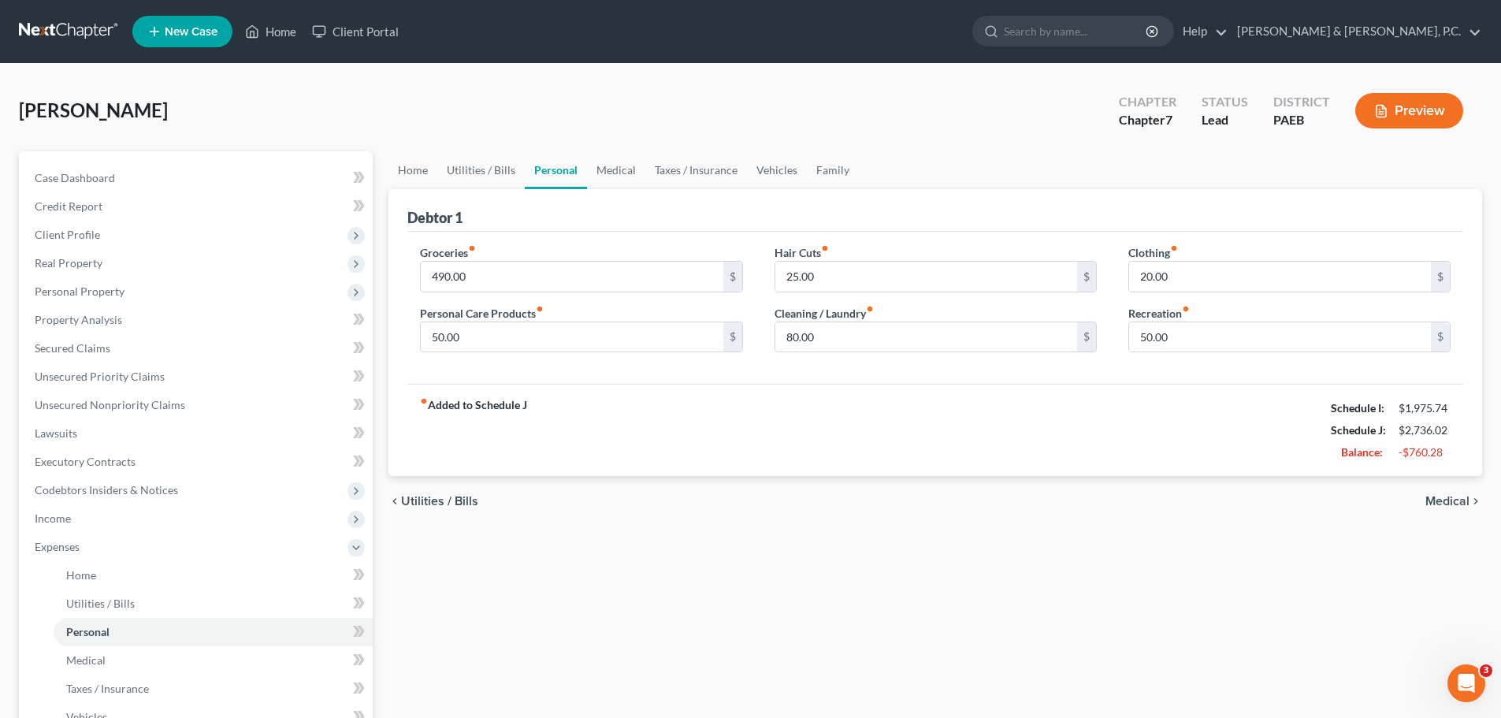
click at [1453, 504] on span "Medical" at bounding box center [1447, 501] width 44 height 13
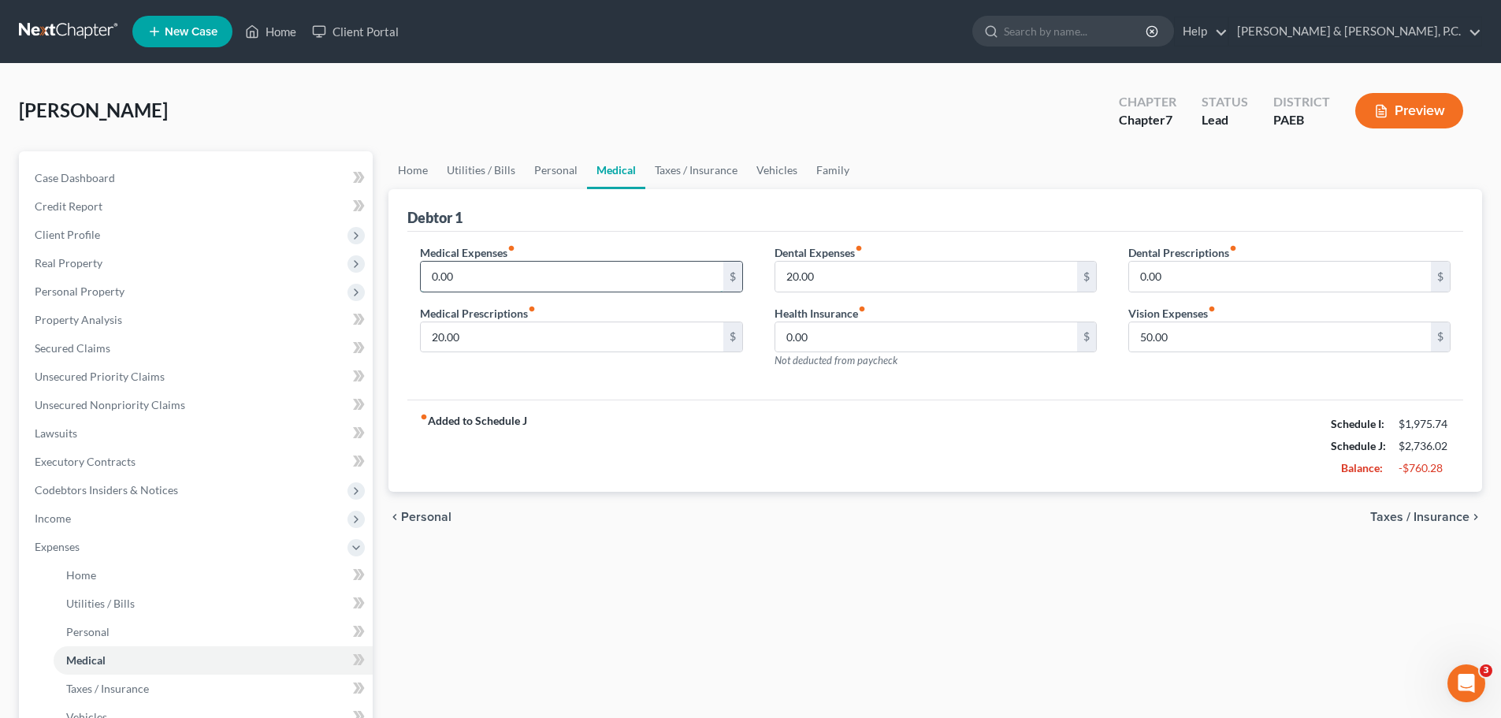
click at [436, 281] on input "0.00" at bounding box center [572, 277] width 302 height 30
type input "20.00"
click at [1408, 521] on span "Taxes / Insurance" at bounding box center [1419, 516] width 99 height 13
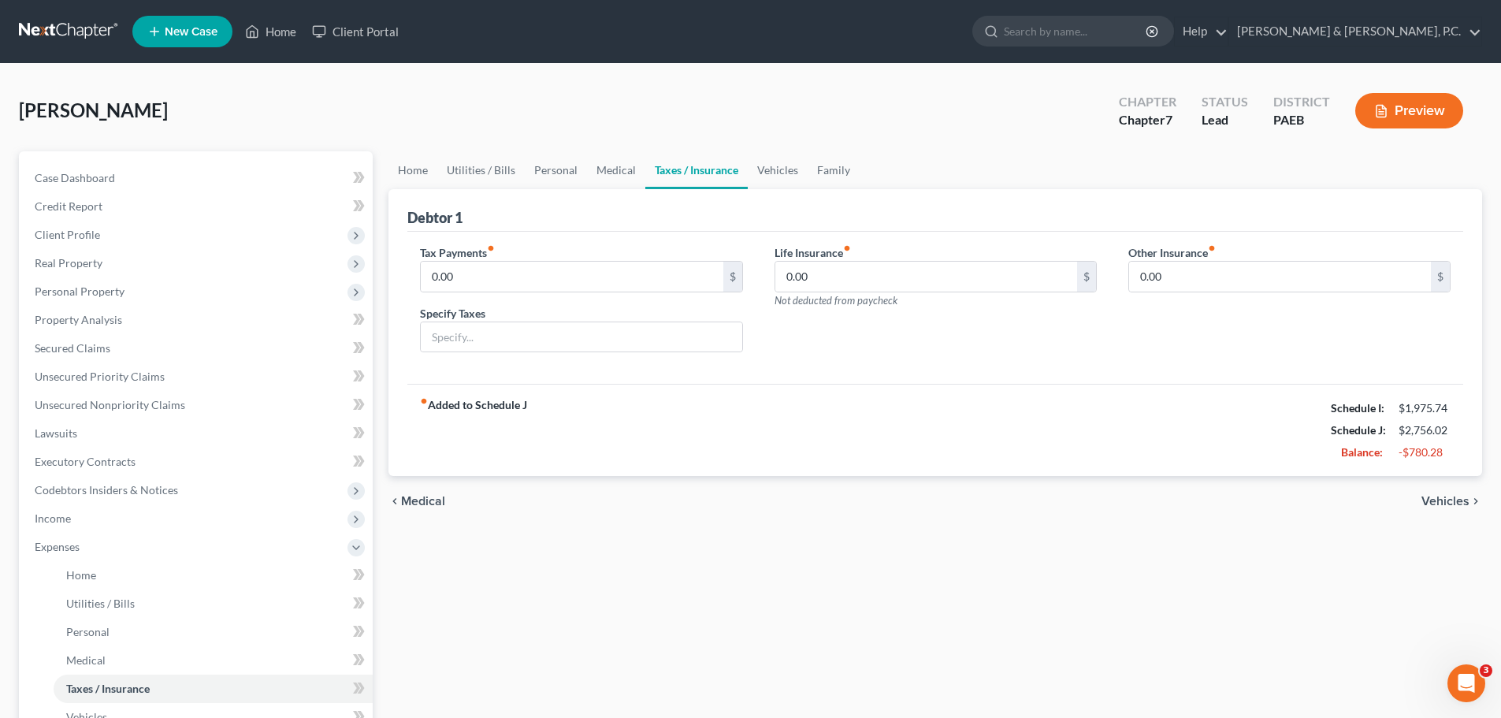
click at [1442, 497] on span "Vehicles" at bounding box center [1445, 501] width 48 height 13
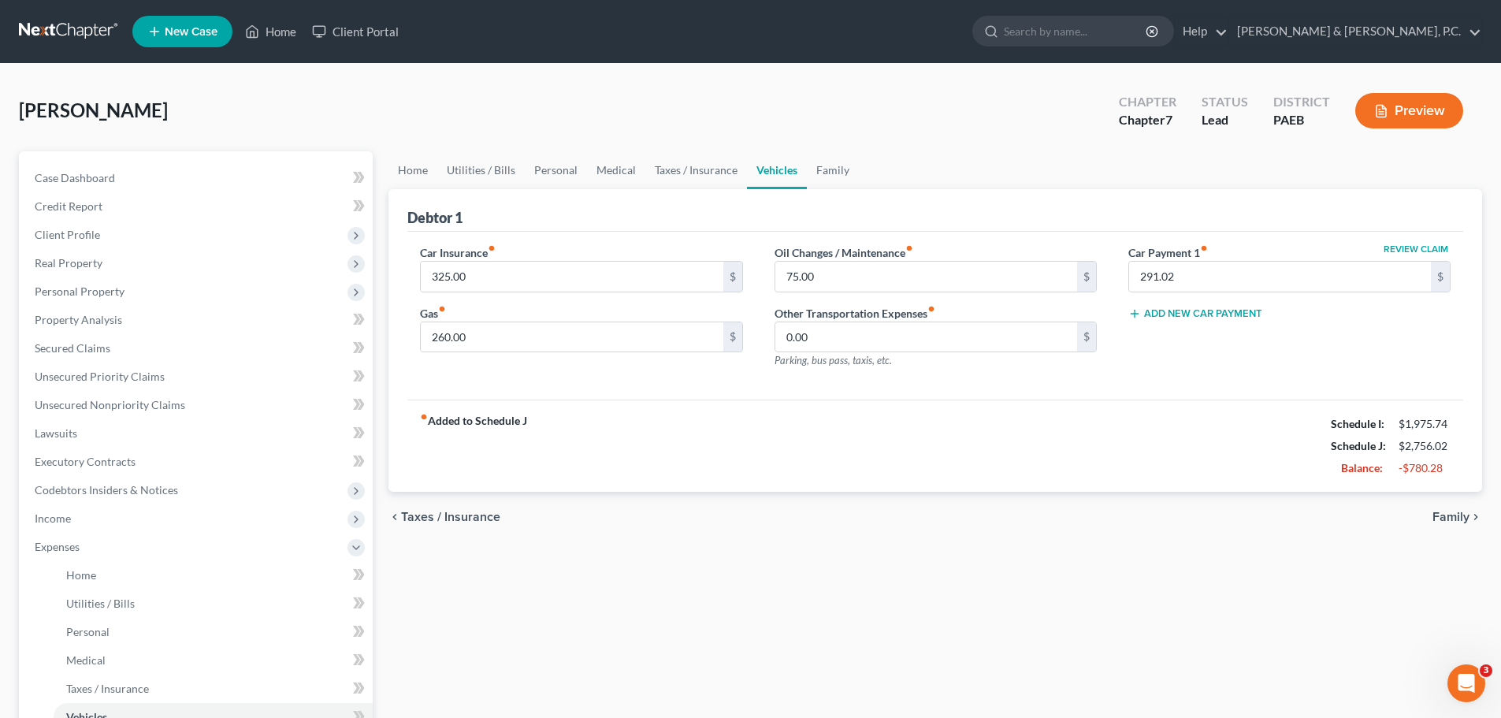
click at [1448, 516] on span "Family" at bounding box center [1450, 516] width 37 height 13
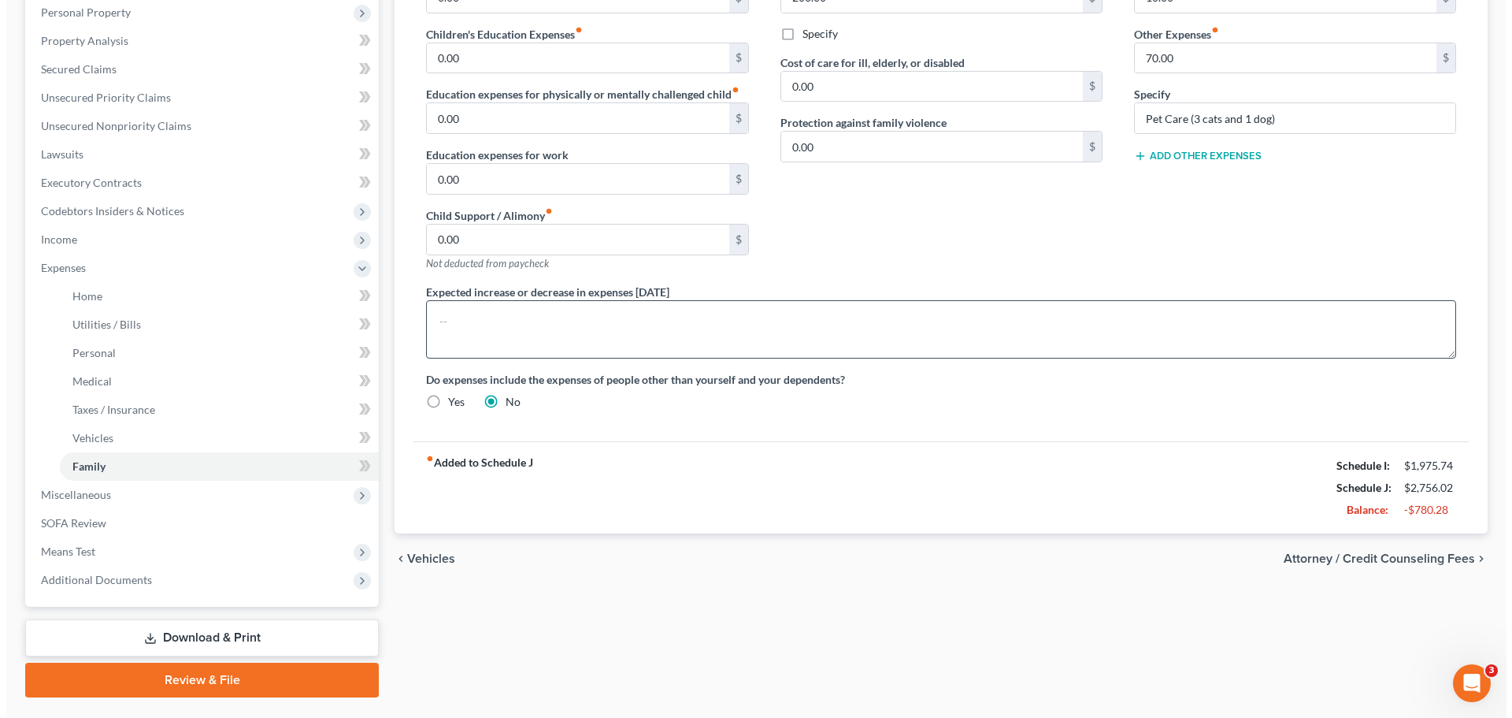
scroll to position [318, 0]
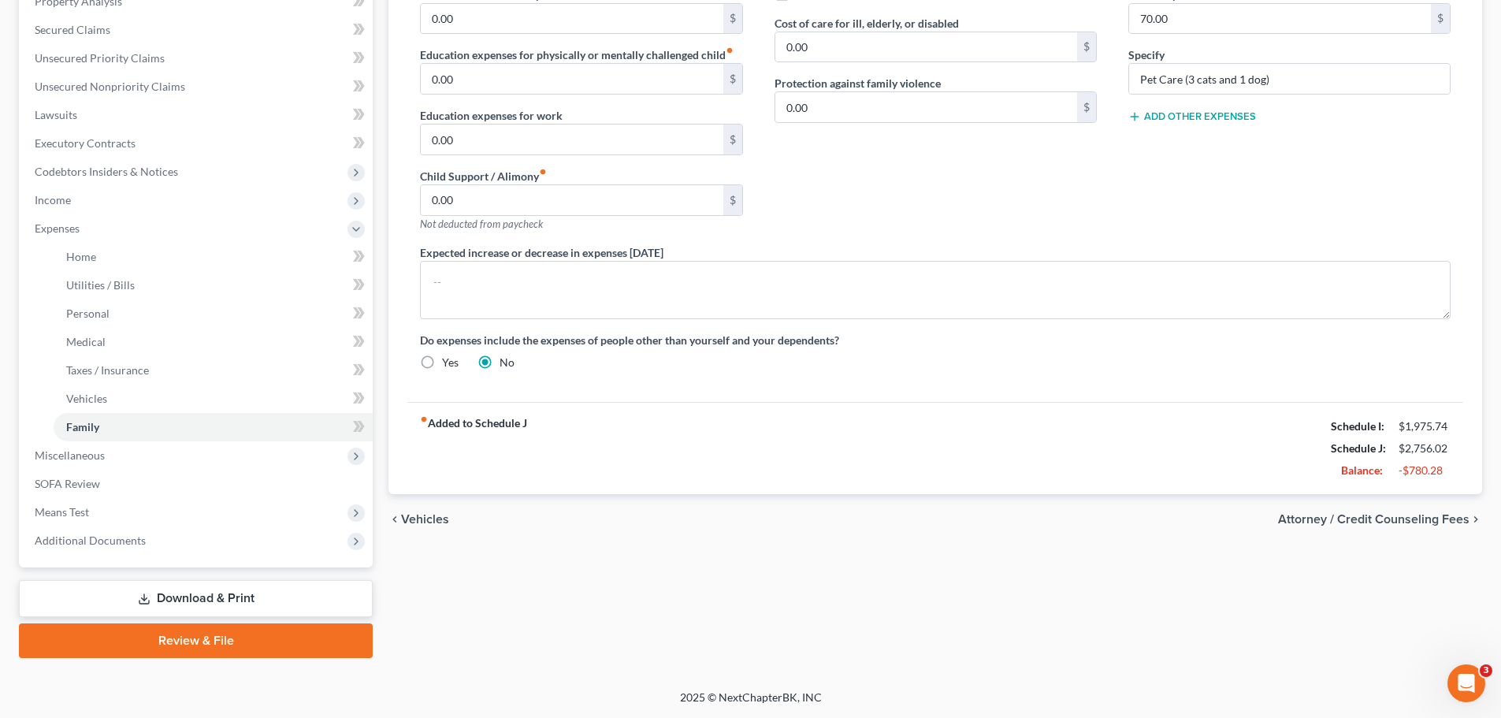
click at [1356, 518] on span "Attorney / Credit Counseling Fees" at bounding box center [1373, 519] width 191 height 13
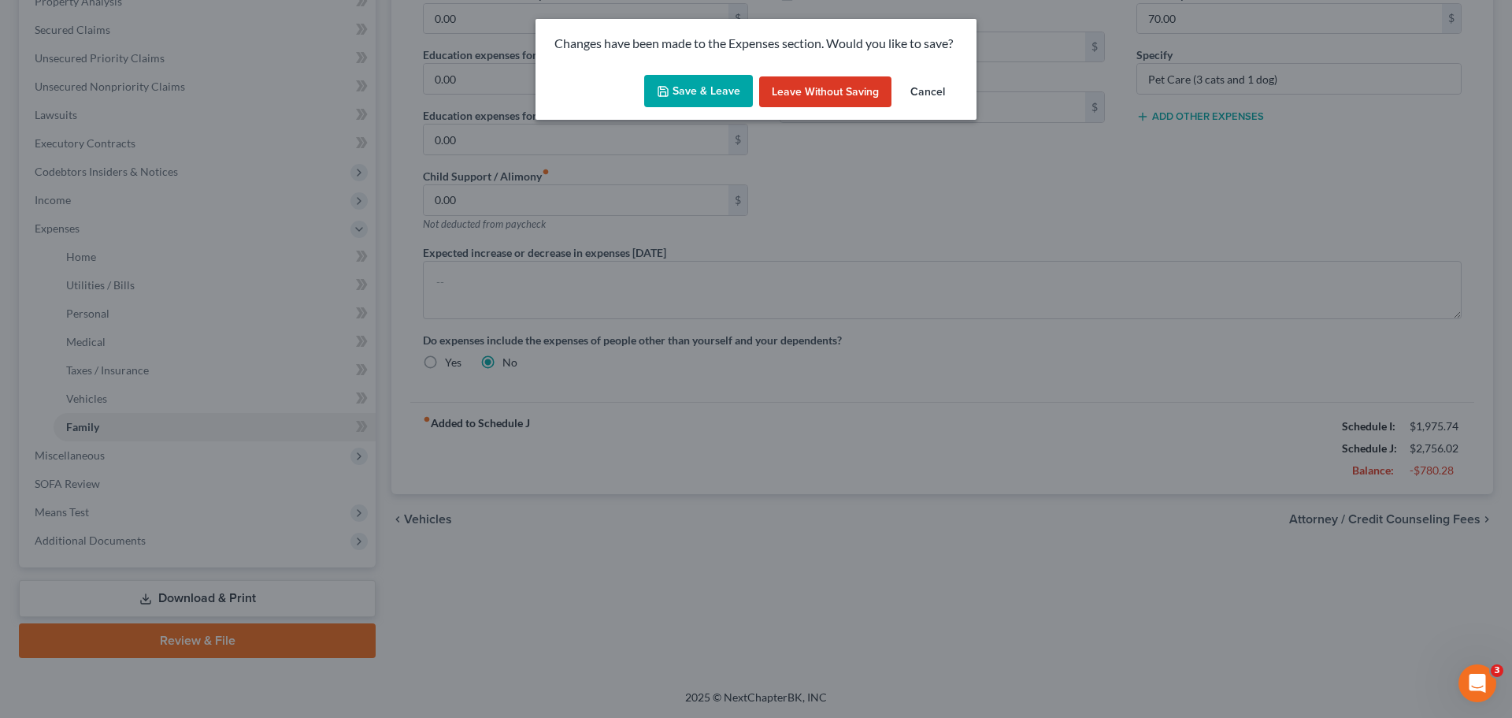
click at [718, 85] on button "Save & Leave" at bounding box center [698, 91] width 109 height 33
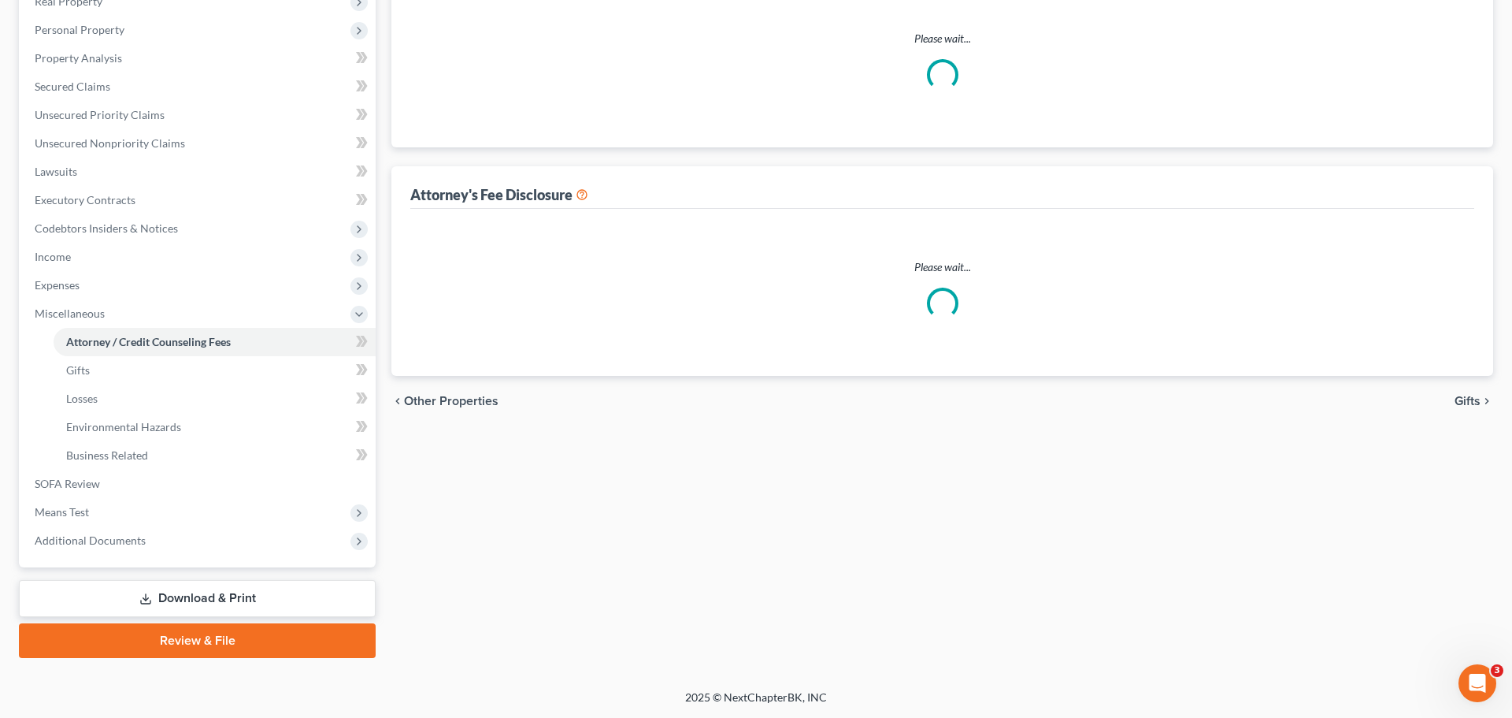
select select "0"
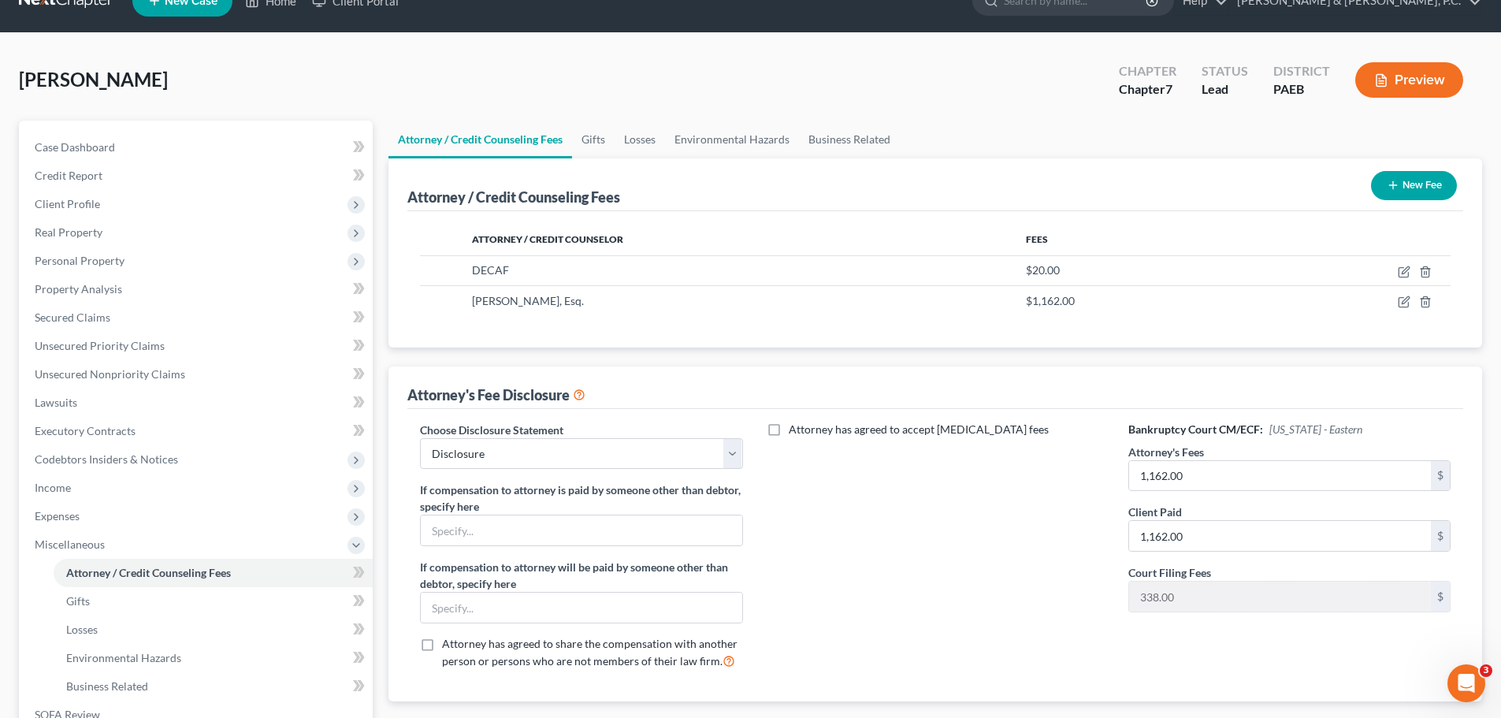
scroll to position [25, 0]
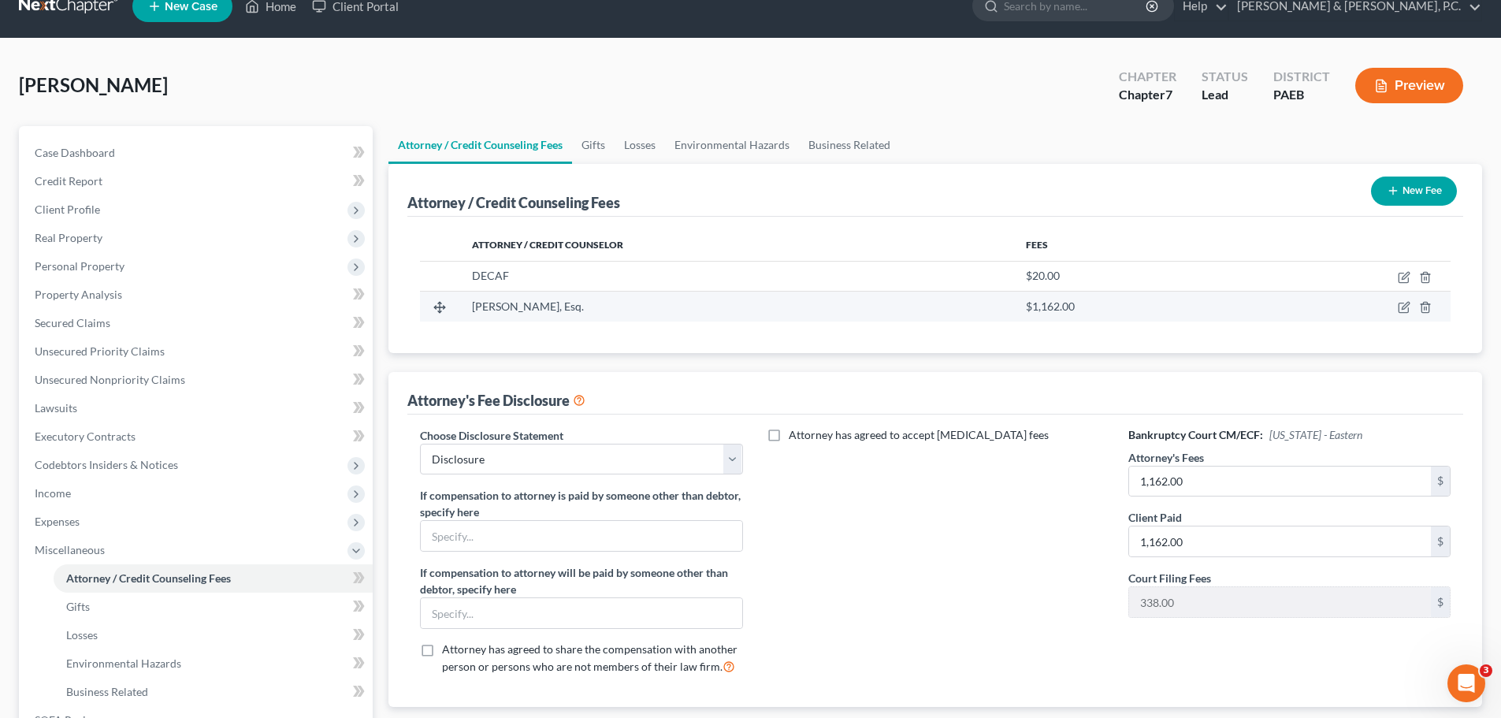
click at [1394, 305] on td at bounding box center [1347, 306] width 205 height 30
click at [1401, 307] on icon "button" at bounding box center [1403, 307] width 13 height 13
select select "33"
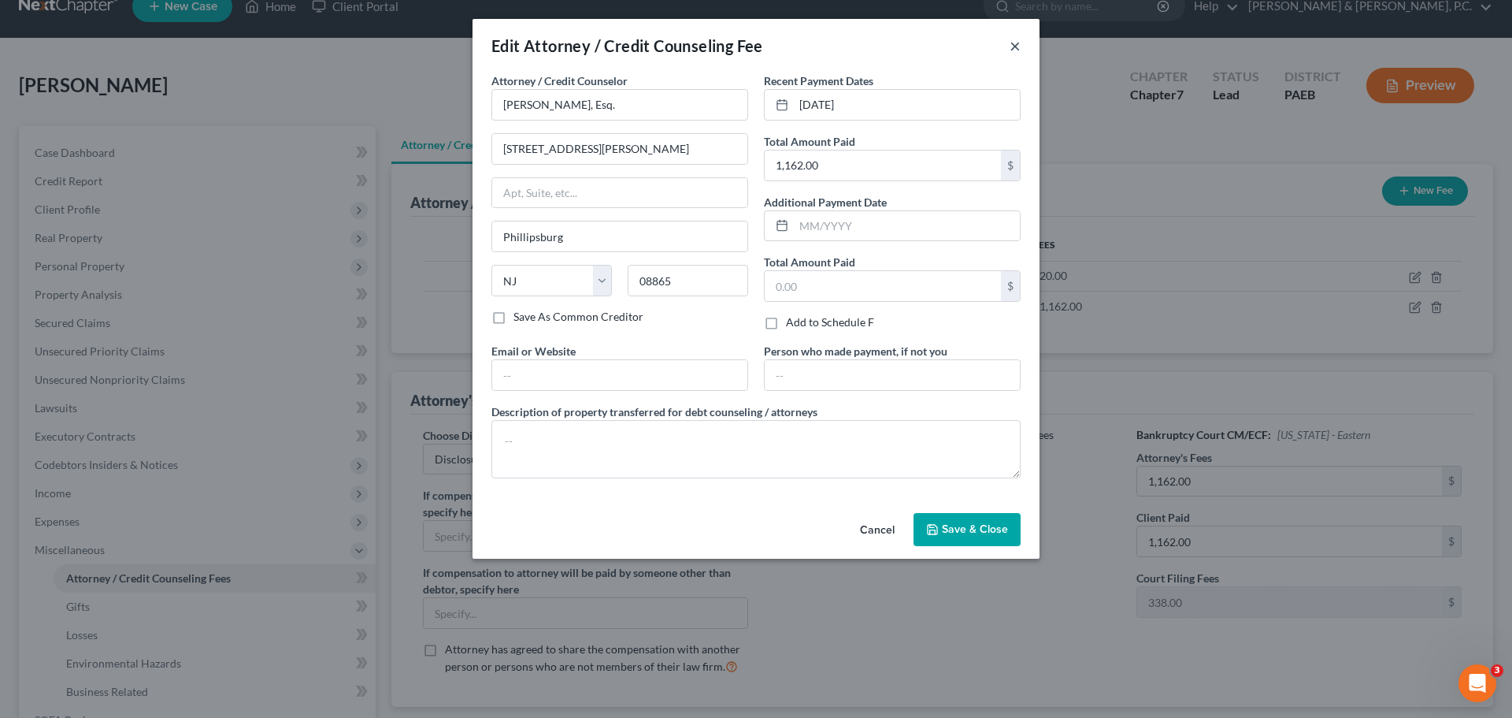
click at [1014, 47] on button "×" at bounding box center [1015, 45] width 11 height 19
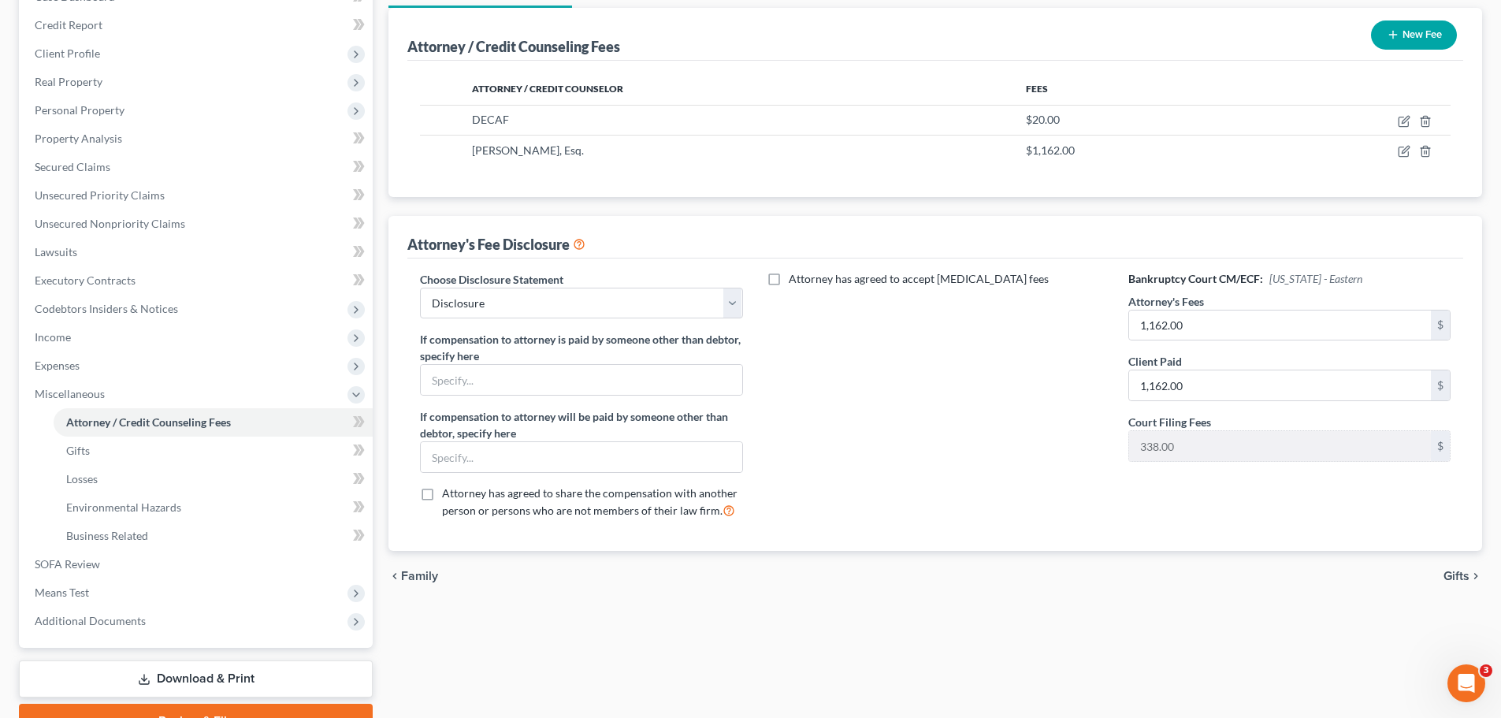
scroll to position [183, 0]
click at [1460, 574] on span "Gifts" at bounding box center [1456, 574] width 26 height 13
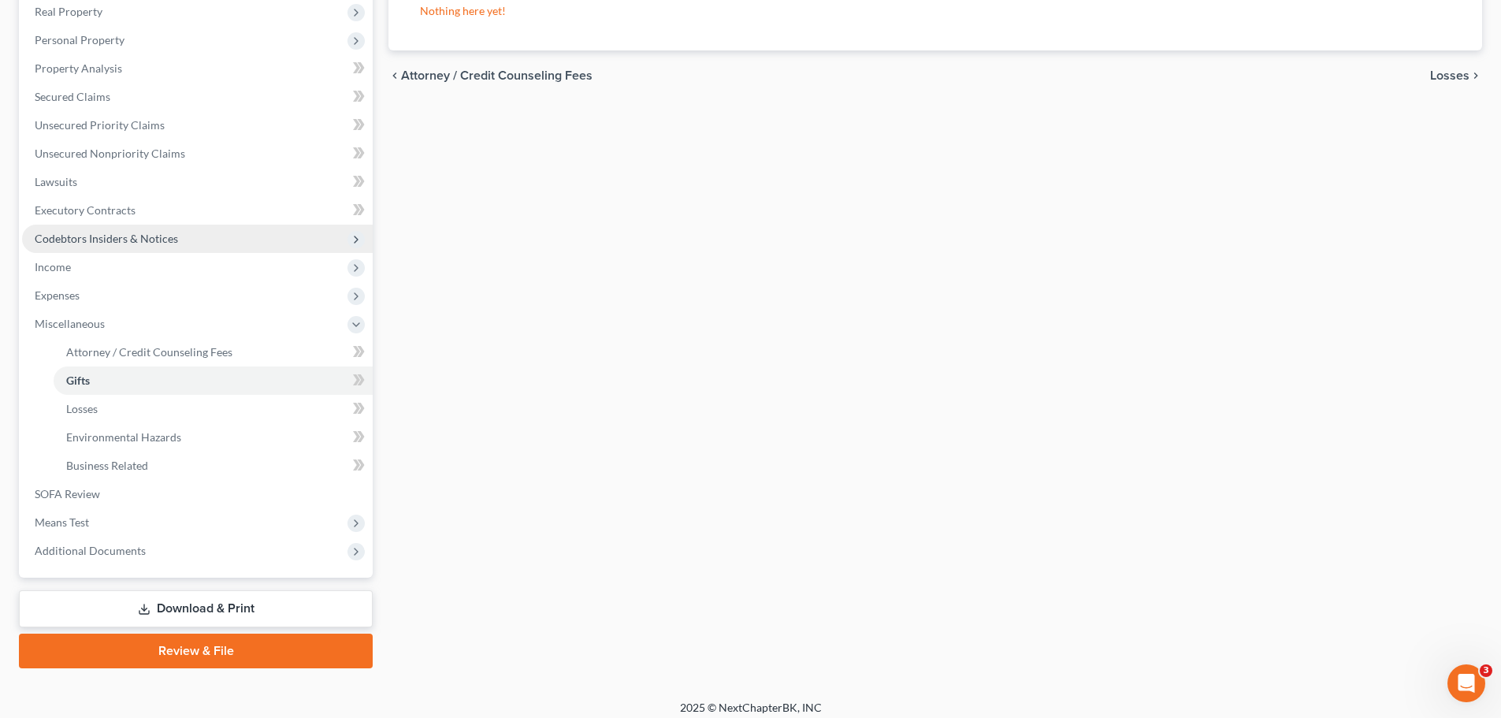
scroll to position [262, 0]
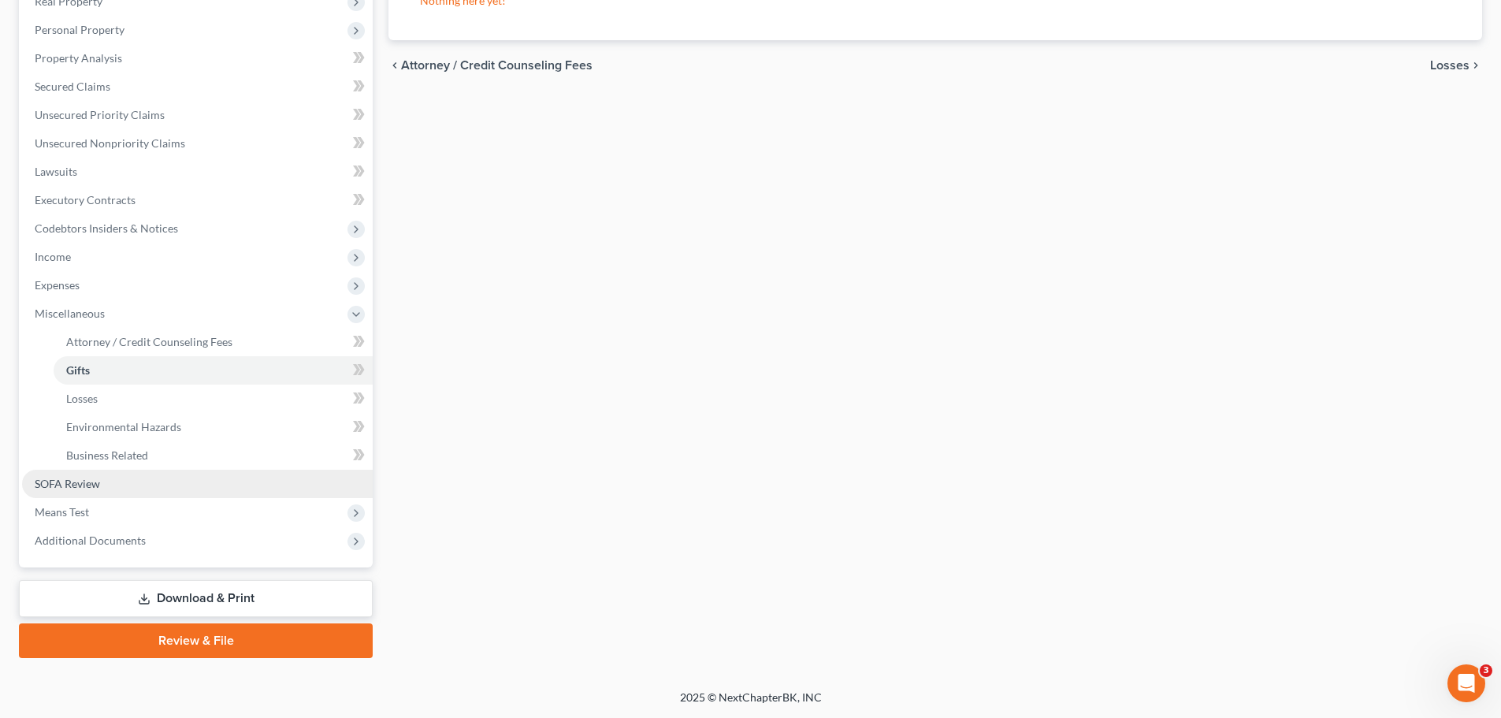
click at [113, 479] on link "SOFA Review" at bounding box center [197, 483] width 351 height 28
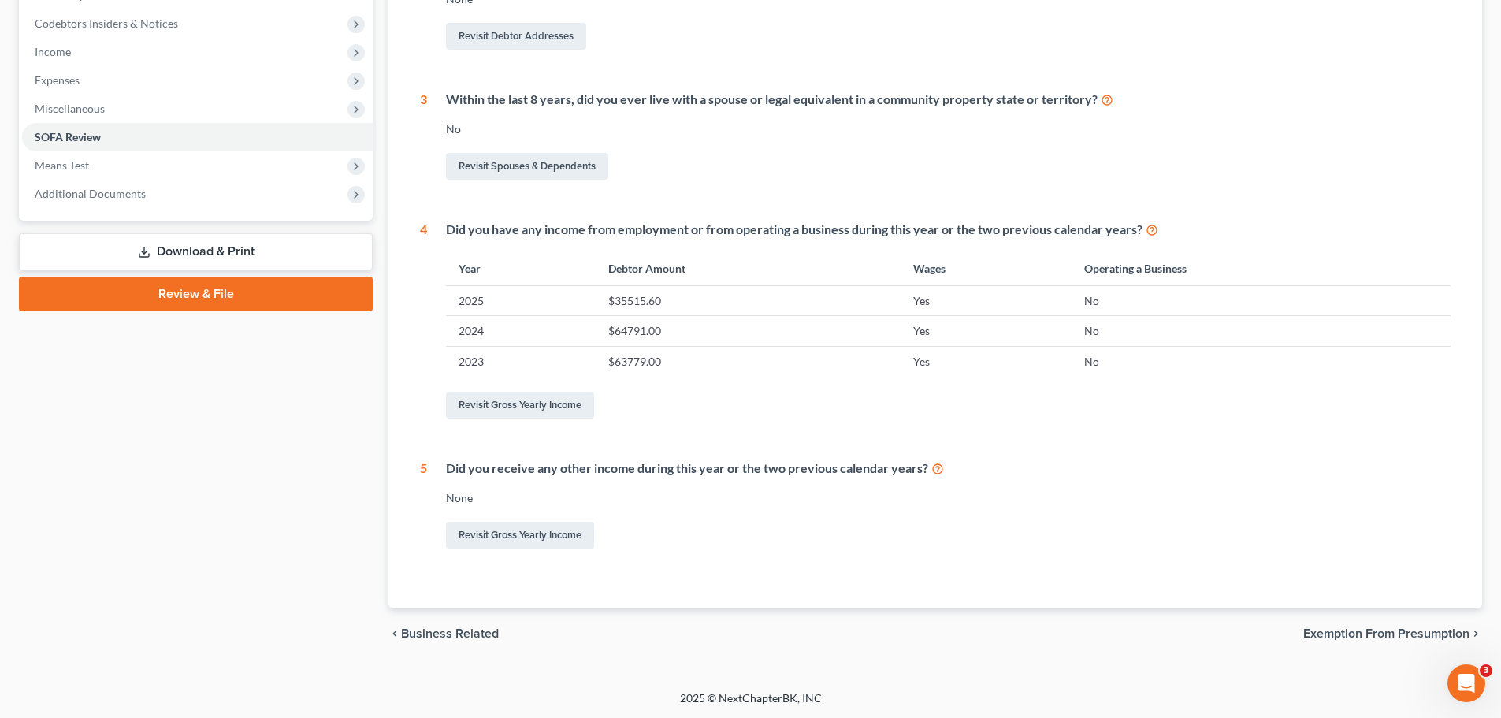
scroll to position [467, 0]
click at [102, 169] on span "Means Test" at bounding box center [197, 164] width 351 height 28
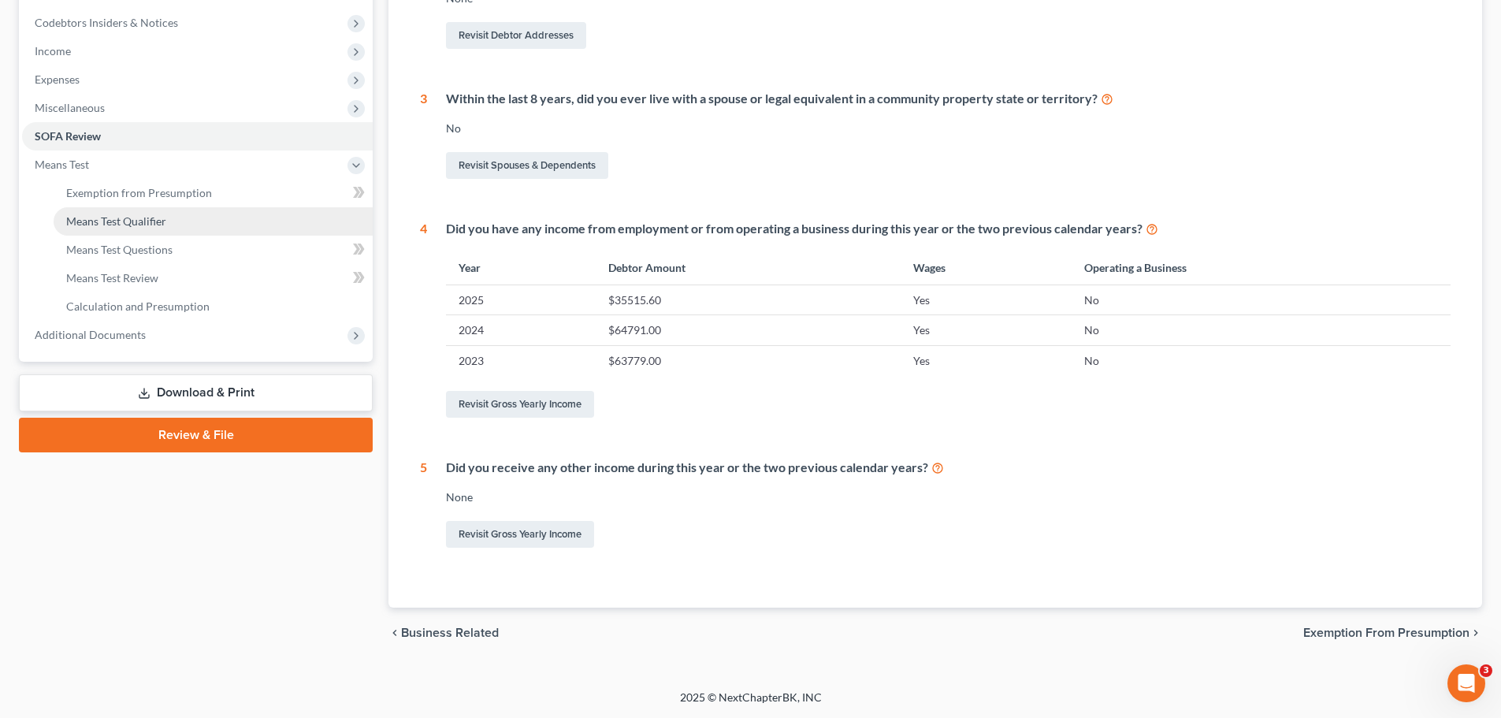
click at [107, 224] on span "Means Test Qualifier" at bounding box center [116, 220] width 100 height 13
